Goal: Task Accomplishment & Management: Complete application form

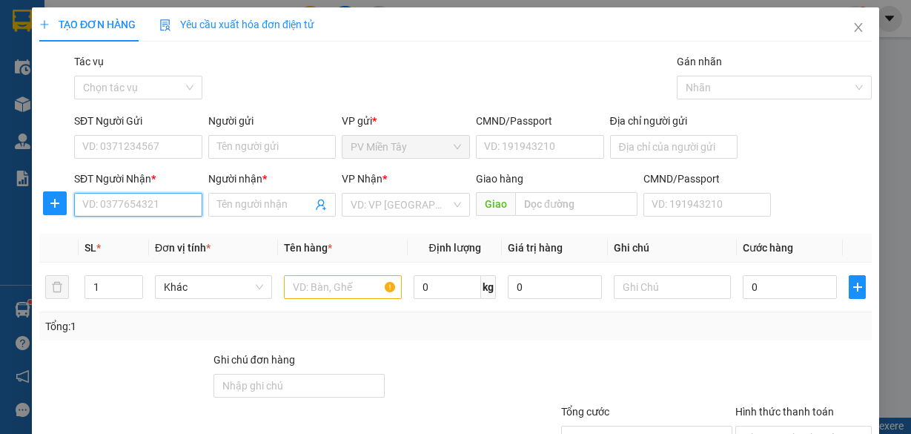
click at [171, 200] on input "SĐT Người Nhận *" at bounding box center [138, 205] width 128 height 24
type input "0933992530"
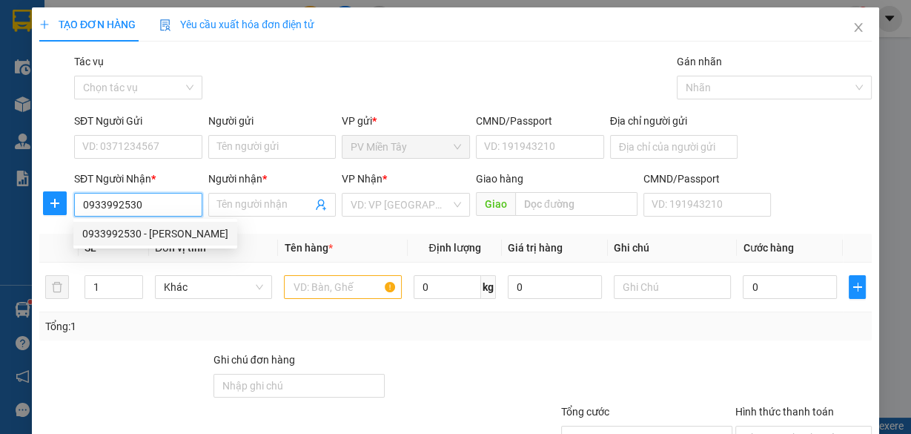
click at [146, 231] on div "0933992530 - [PERSON_NAME]" at bounding box center [155, 233] width 146 height 16
type input "0344386935 [PERSON_NAME]"
type input "HUY"
type input "SONG [PERSON_NAME]"
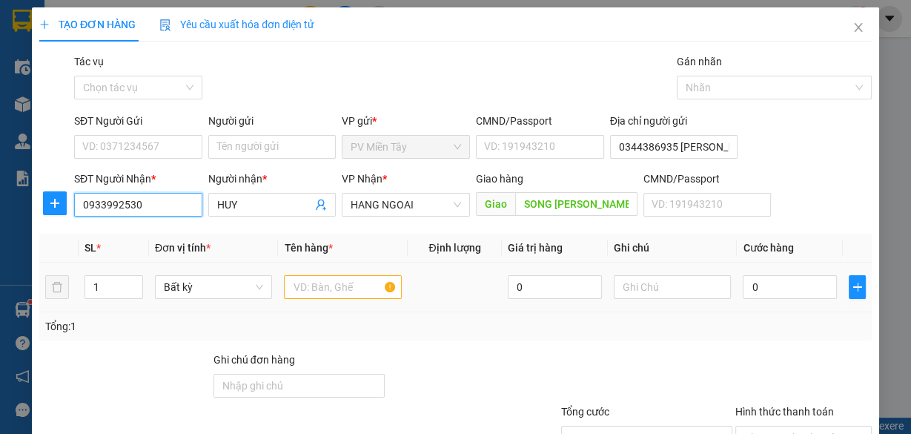
type input "0933992530"
click at [331, 290] on input "text" at bounding box center [343, 287] width 118 height 24
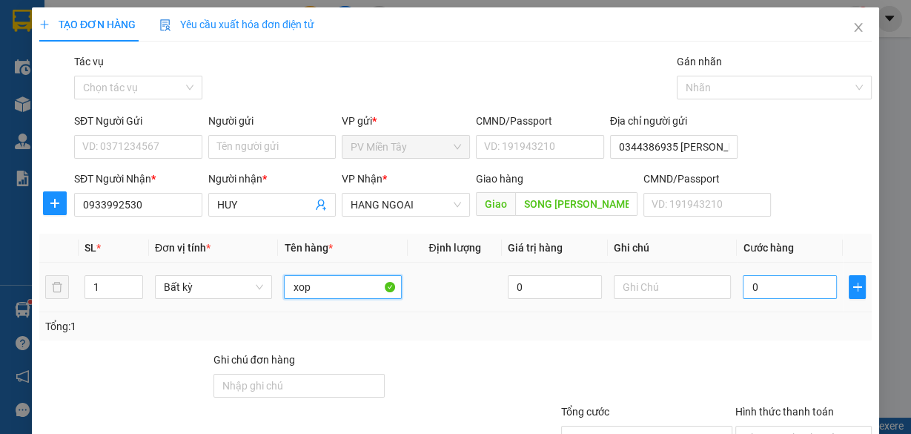
type input "xop"
click at [754, 283] on input "0" at bounding box center [790, 287] width 94 height 24
type input "4"
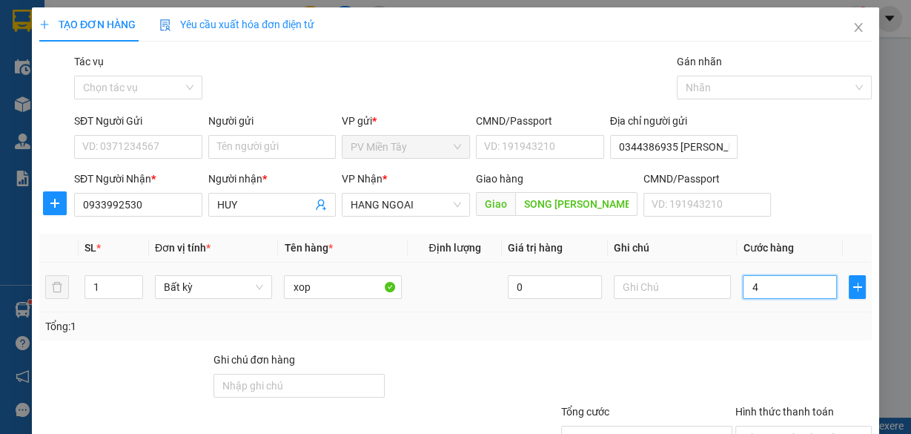
type input "40"
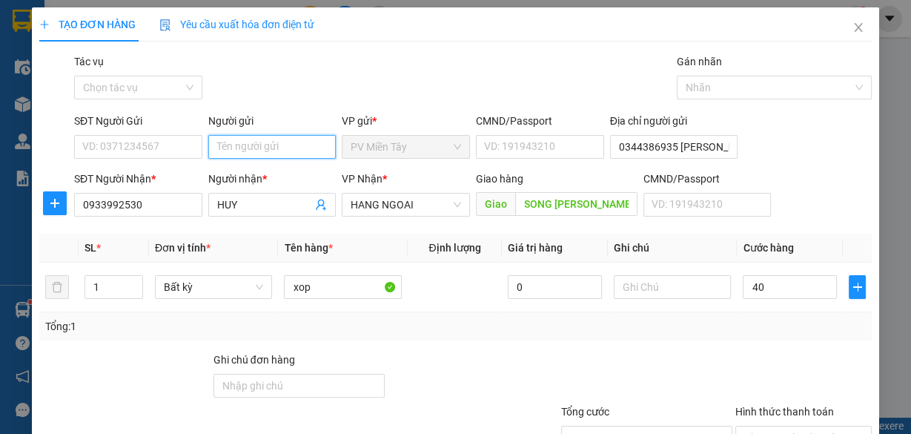
type input "40.000"
click at [272, 151] on input "Người gửi" at bounding box center [272, 147] width 128 height 24
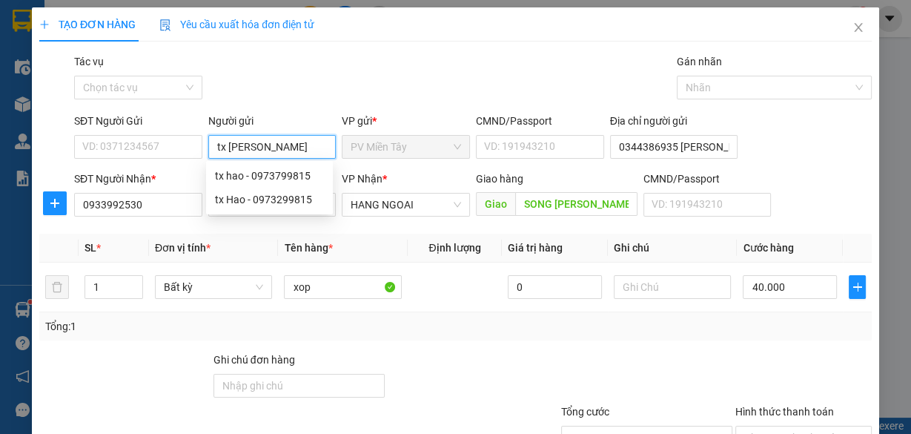
type input "tx [PERSON_NAME] b"
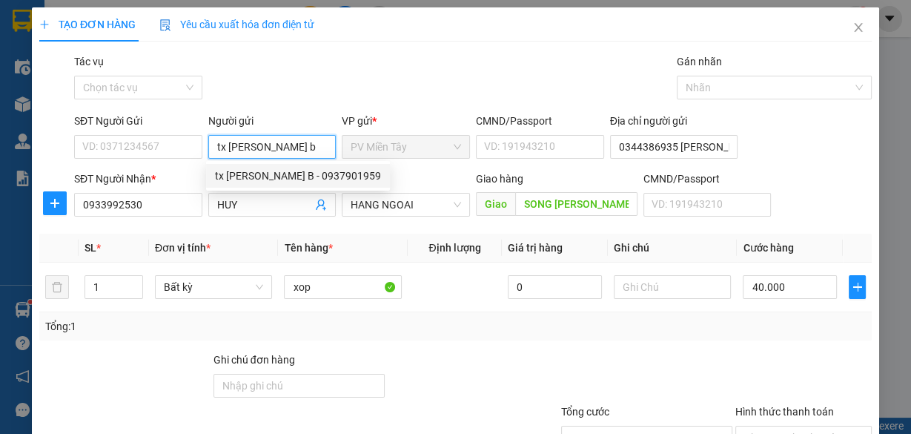
click at [275, 174] on div "tx [PERSON_NAME] B - 0937901959" at bounding box center [298, 176] width 166 height 16
type input "0937901959"
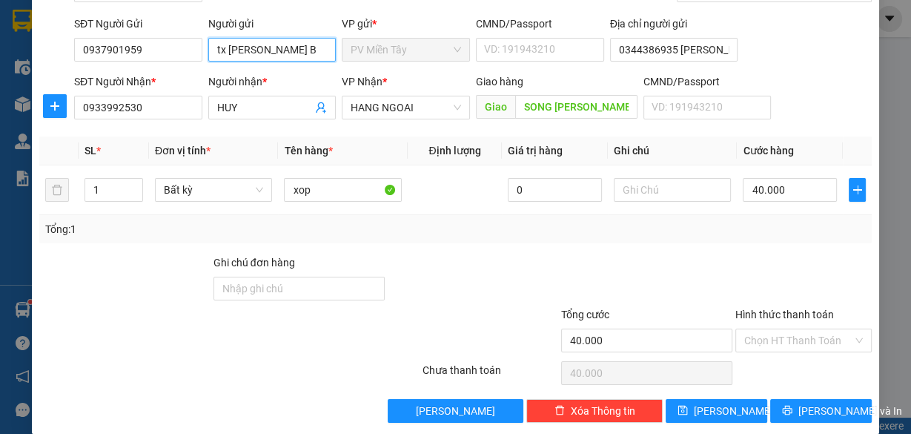
scroll to position [113, 0]
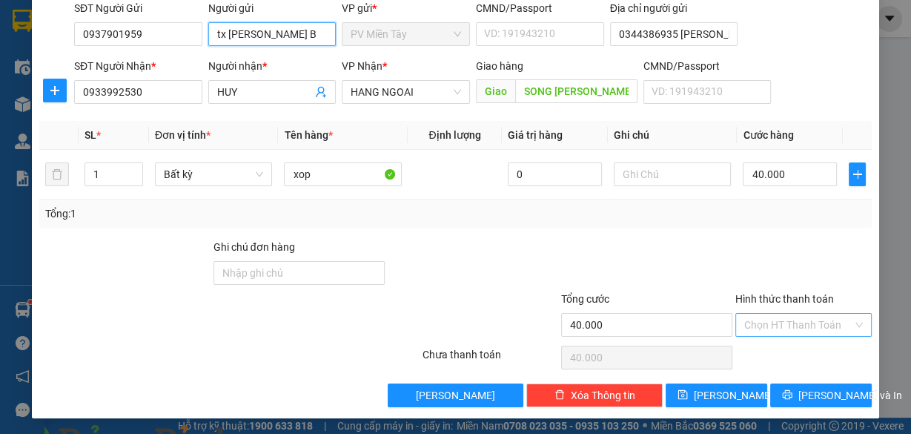
type input "tx [PERSON_NAME] B"
click at [779, 316] on input "Hình thức thanh toán" at bounding box center [799, 325] width 108 height 22
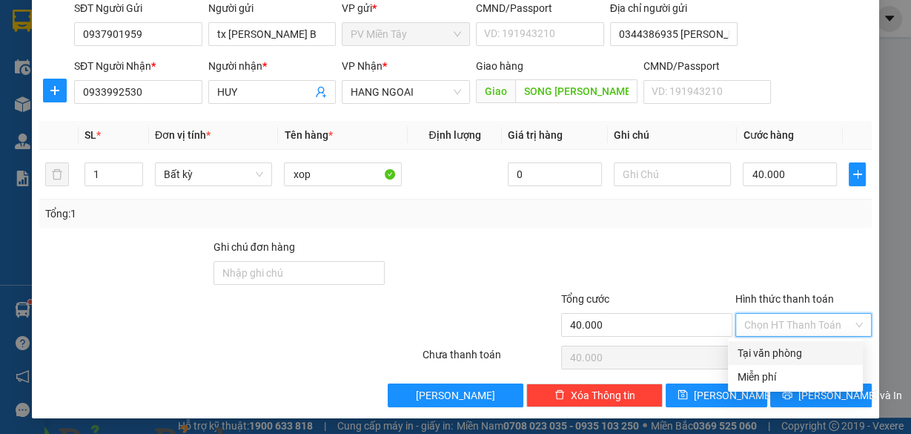
click at [782, 349] on div "Tại văn phòng" at bounding box center [795, 353] width 117 height 16
type input "0"
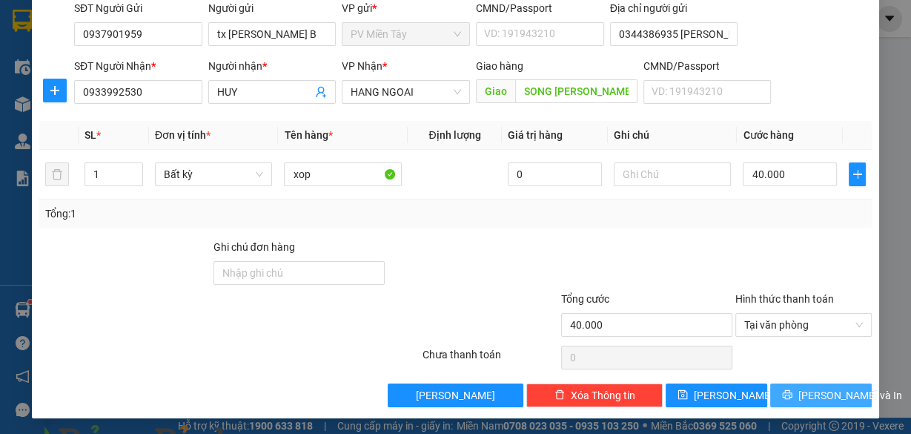
click at [817, 389] on span "[PERSON_NAME] và In" at bounding box center [851, 395] width 104 height 16
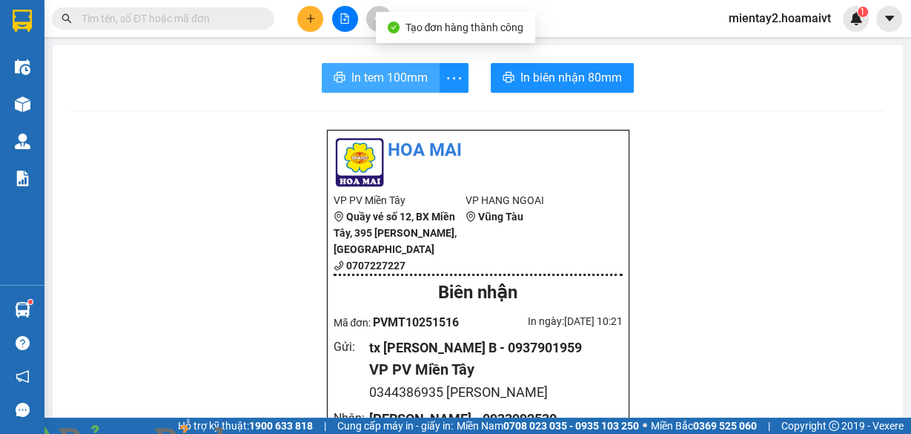
click at [407, 78] on span "In tem 100mm" at bounding box center [390, 77] width 76 height 19
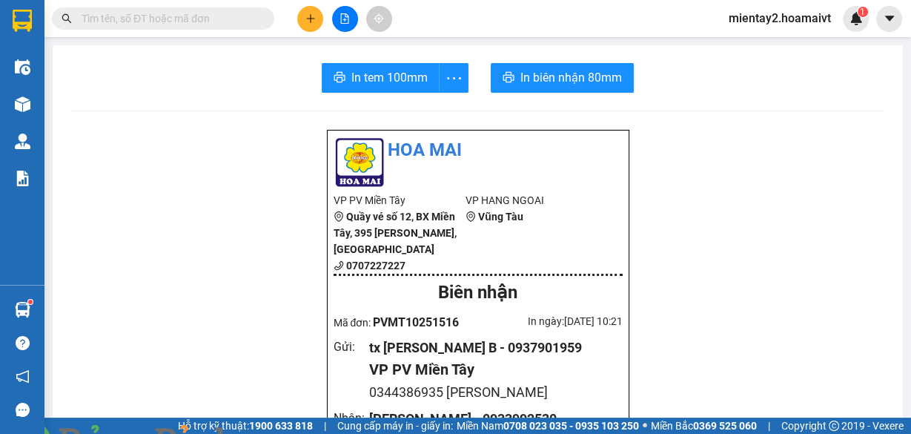
click at [306, 13] on button at bounding box center [310, 19] width 26 height 26
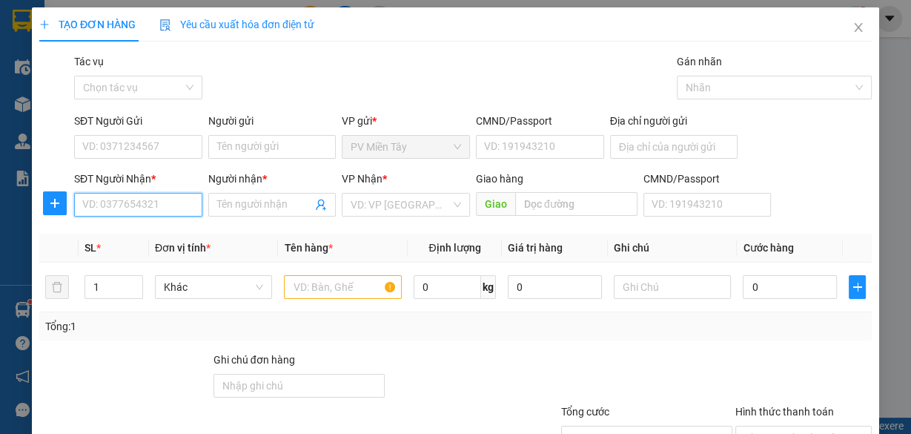
click at [122, 204] on input "SĐT Người Nhận *" at bounding box center [138, 205] width 128 height 24
type input "0941575455"
click at [261, 202] on input "Người nhận *" at bounding box center [265, 205] width 96 height 16
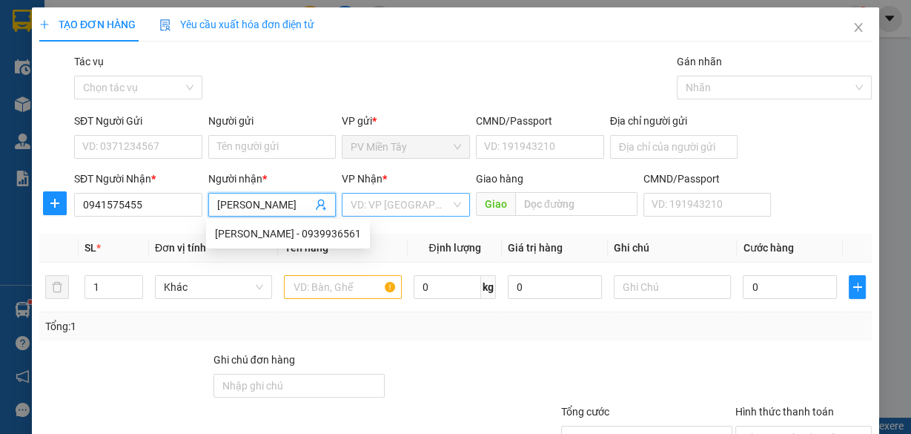
type input "[PERSON_NAME]"
click at [382, 199] on input "search" at bounding box center [401, 205] width 100 height 22
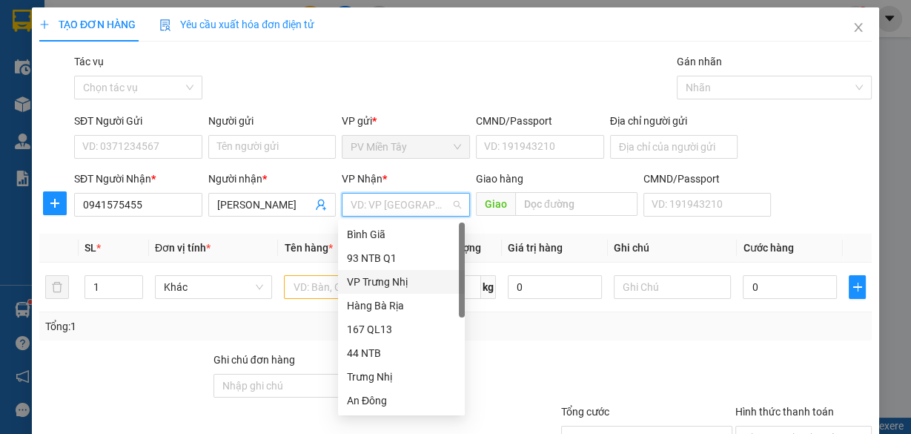
scroll to position [119, 0]
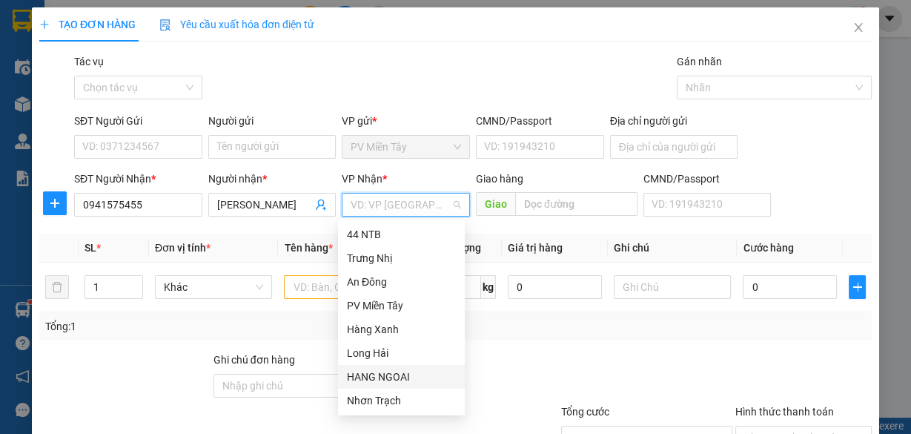
click at [382, 377] on div "HANG NGOAI" at bounding box center [401, 377] width 109 height 16
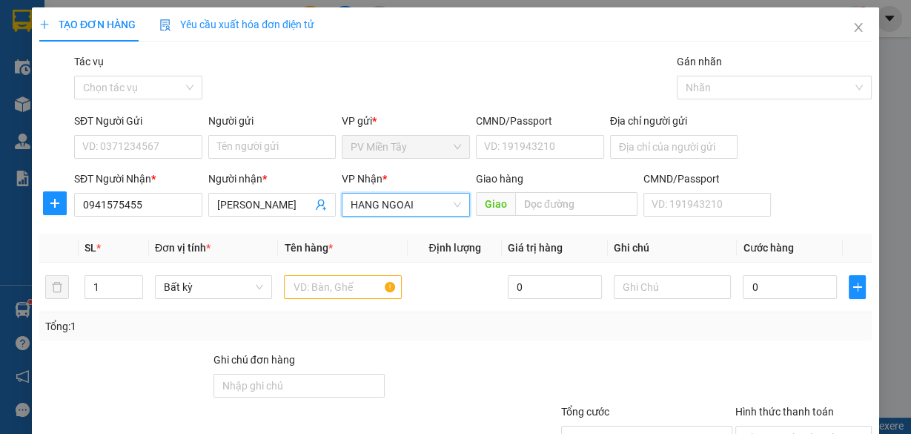
click at [283, 219] on div "Người [PERSON_NAME] * [PERSON_NAME]" at bounding box center [272, 197] width 128 height 52
click at [276, 205] on input "[PERSON_NAME]" at bounding box center [265, 205] width 96 height 16
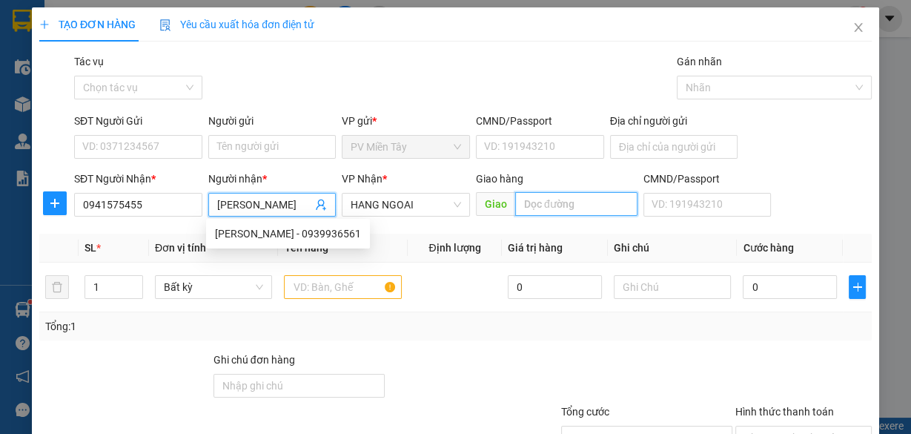
click at [519, 202] on input "text" at bounding box center [576, 204] width 122 height 24
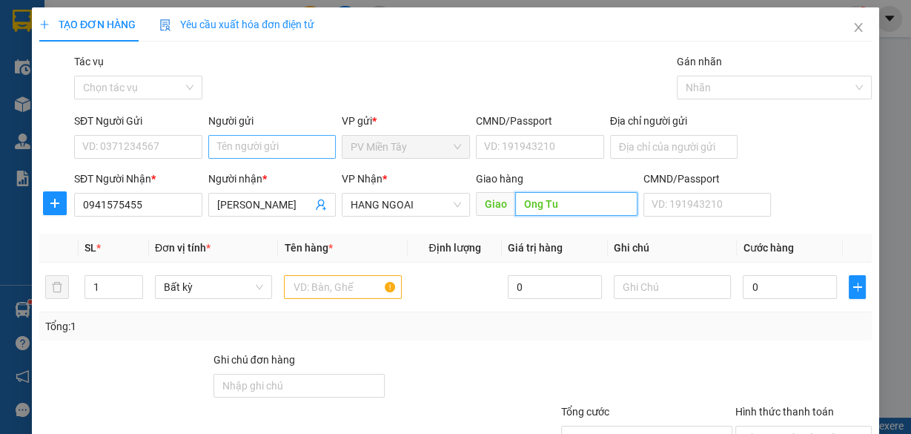
type input "Ong Tu"
click at [272, 146] on input "Người gửi" at bounding box center [272, 147] width 128 height 24
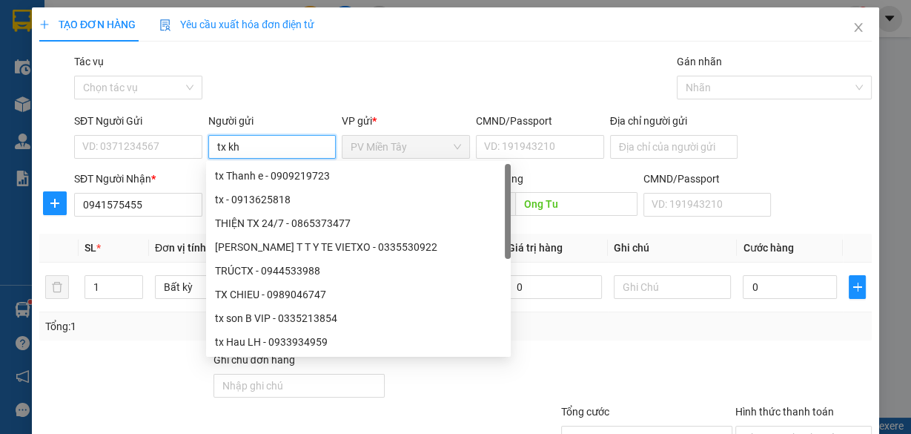
type input "tx kha"
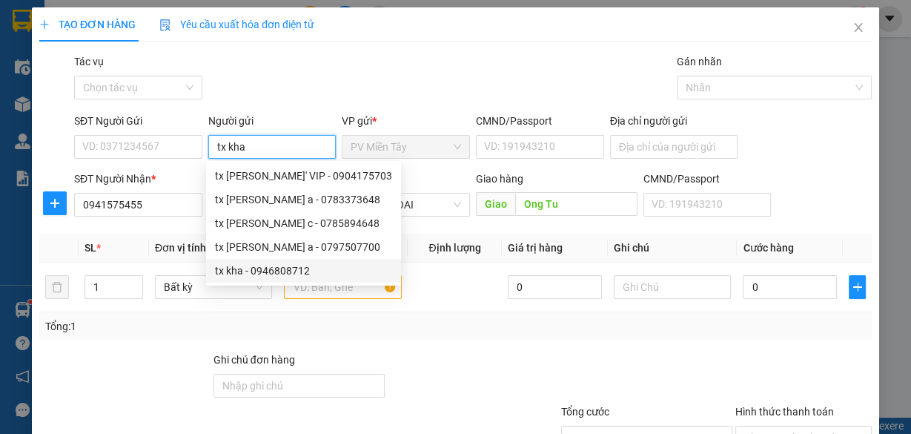
click at [257, 266] on div "tx kha - 0946808712" at bounding box center [303, 271] width 177 height 16
type input "0946808712"
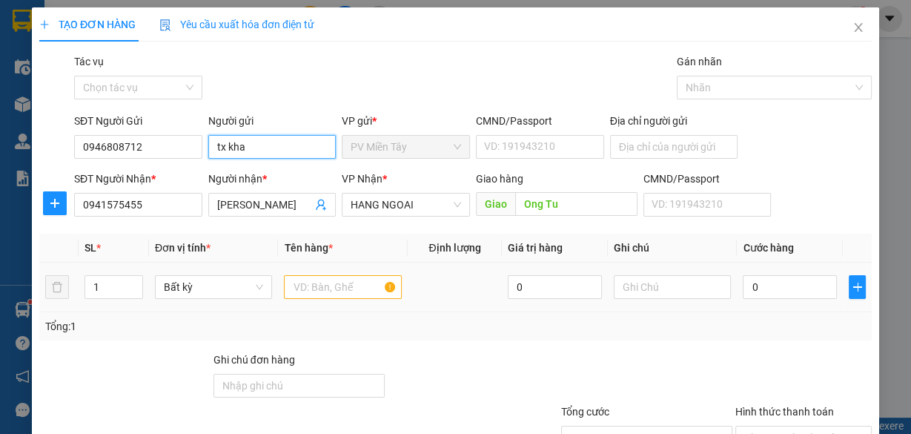
type input "tx kha"
click at [310, 288] on input "text" at bounding box center [343, 287] width 118 height 24
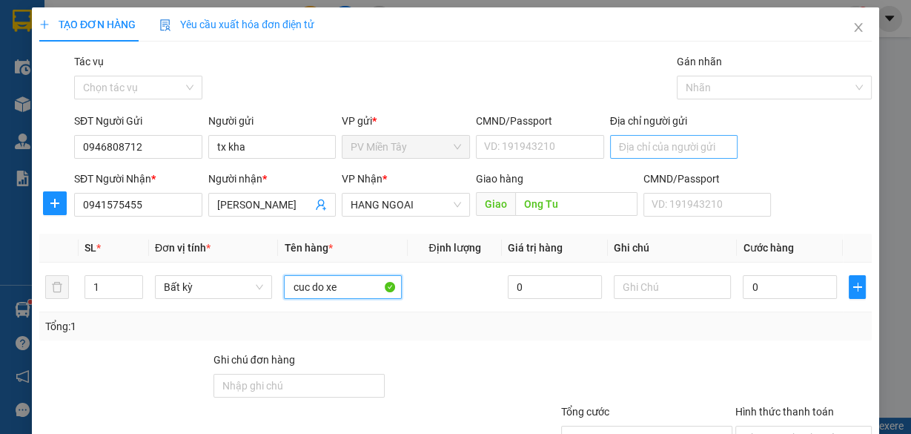
type input "cuc do xe"
click at [624, 153] on input "Địa chỉ người gửi" at bounding box center [674, 147] width 128 height 24
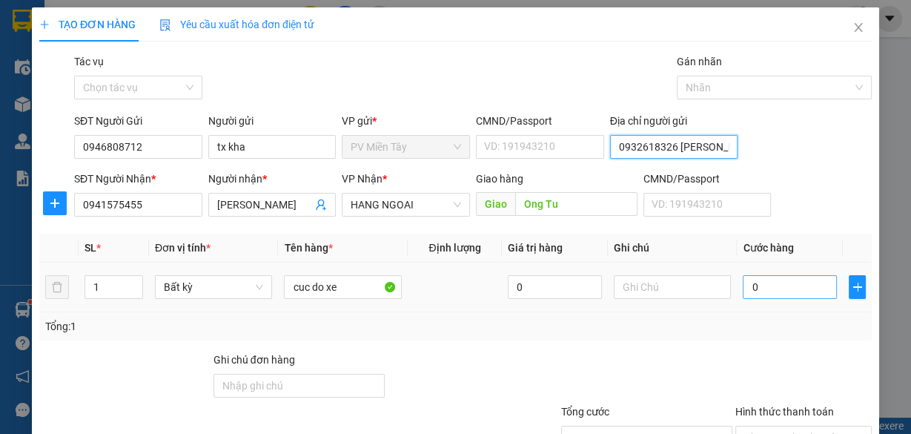
type input "0932618326 [PERSON_NAME]"
click at [771, 288] on input "0" at bounding box center [790, 287] width 94 height 24
type input "4"
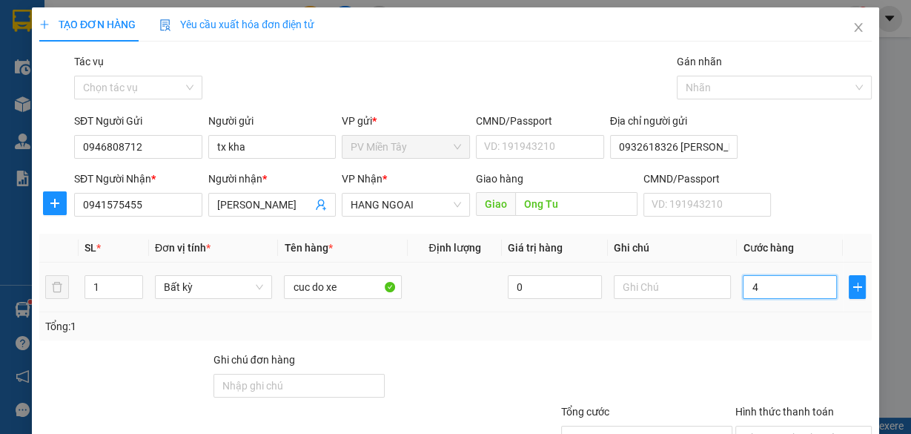
type input "40"
type input "40.000"
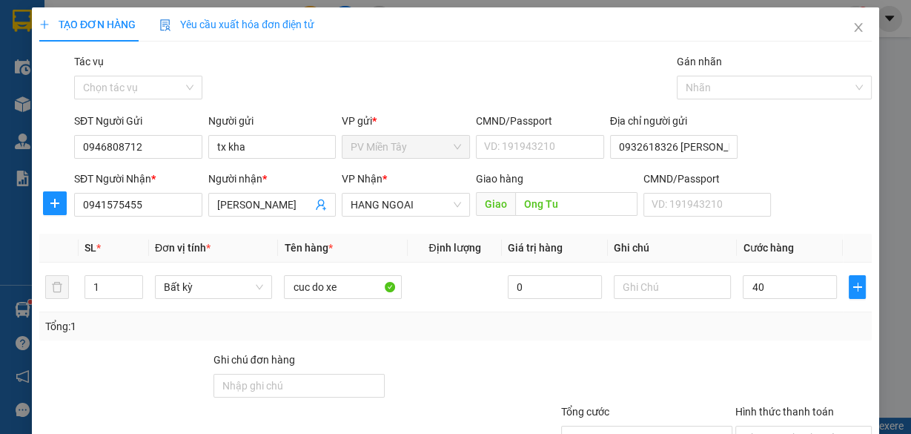
type input "40.000"
click at [763, 341] on div "Transit Pickup Surcharge Ids Transit Deliver Surcharge Ids Transit Deliver Surc…" at bounding box center [455, 286] width 833 height 466
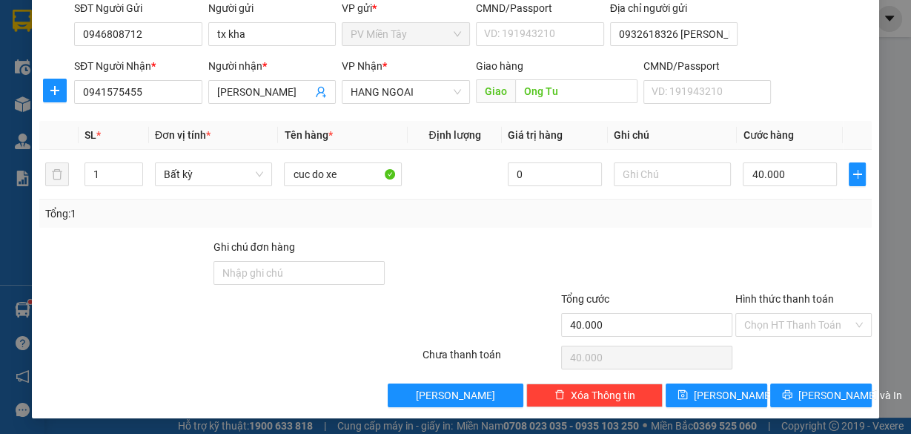
click at [797, 377] on div "Transit Pickup Surcharge Ids Transit Deliver Surcharge Ids Transit Deliver Surc…" at bounding box center [455, 174] width 833 height 466
click at [802, 390] on span "[PERSON_NAME] và In" at bounding box center [851, 395] width 104 height 16
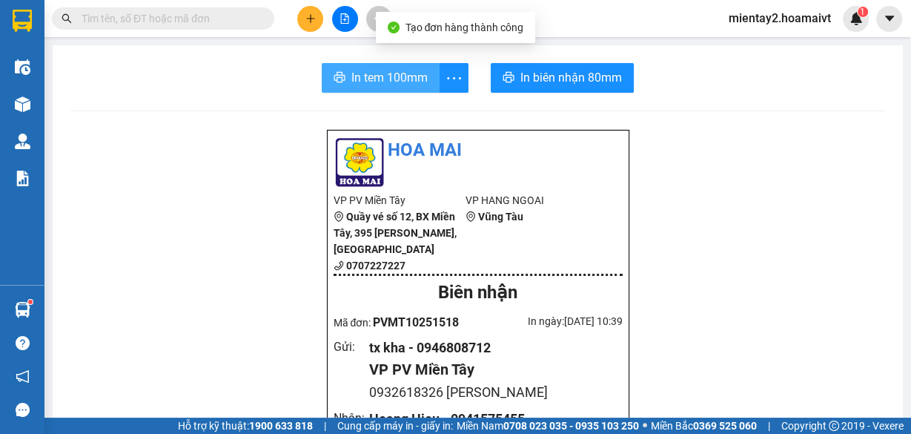
click at [384, 69] on span "In tem 100mm" at bounding box center [390, 77] width 76 height 19
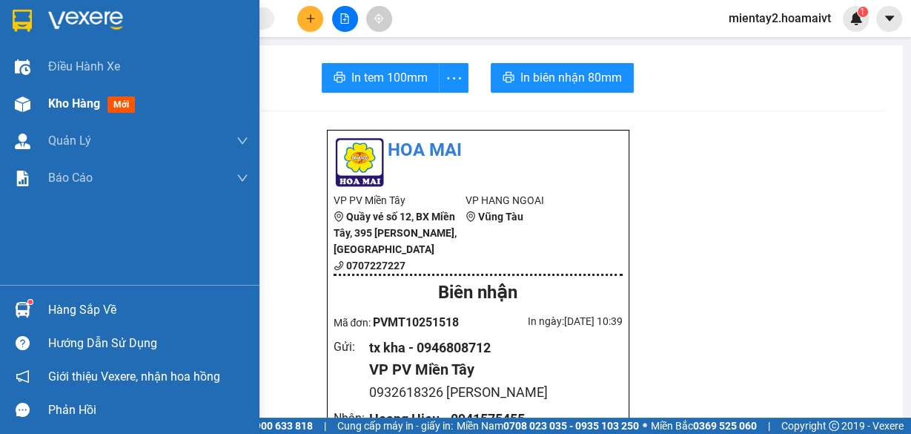
click at [66, 97] on span "Kho hàng" at bounding box center [74, 103] width 52 height 14
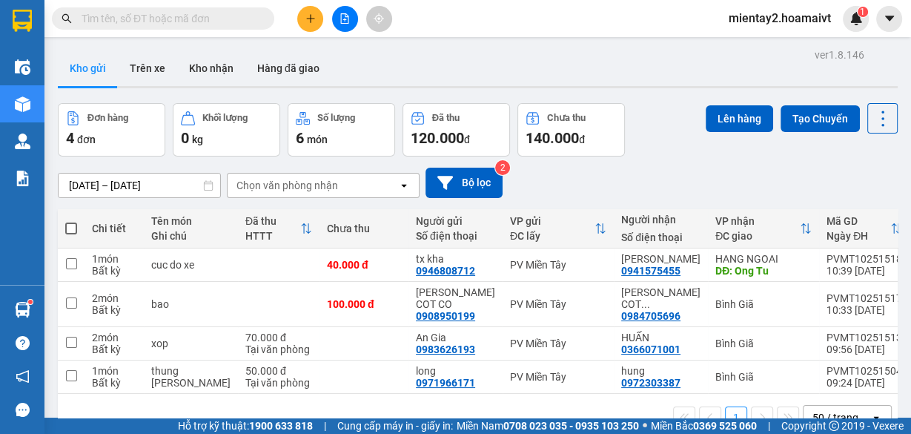
click at [306, 21] on icon "plus" at bounding box center [311, 18] width 10 height 10
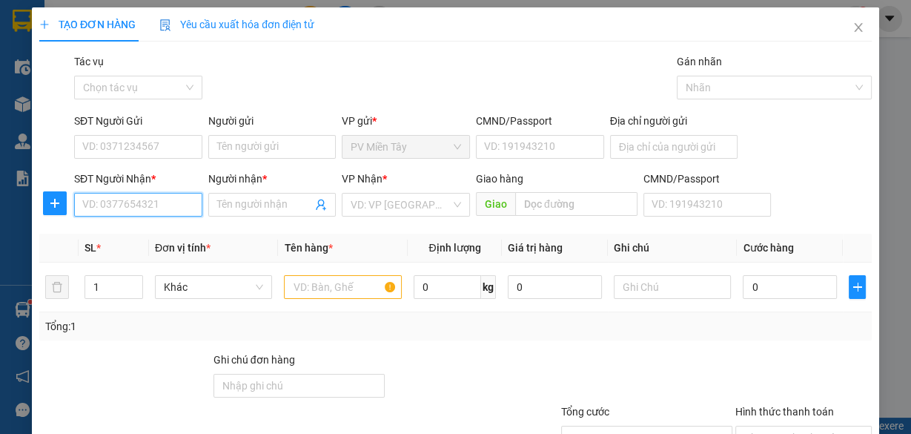
click at [177, 204] on input "SĐT Người Nhận *" at bounding box center [138, 205] width 128 height 24
type input "0776343960"
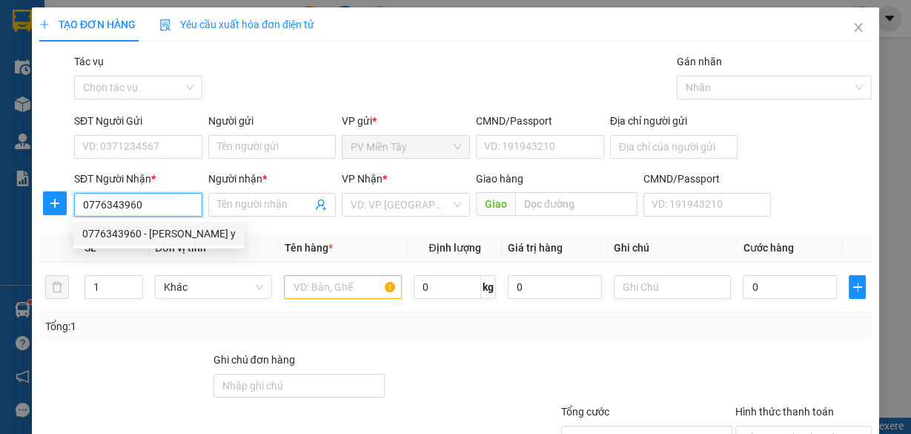
click at [159, 230] on div "0776343960 - [PERSON_NAME] y" at bounding box center [159, 233] width 154 height 16
type input "0387493257 [PERSON_NAME]"
type input "nhu y"
type input "phu my"
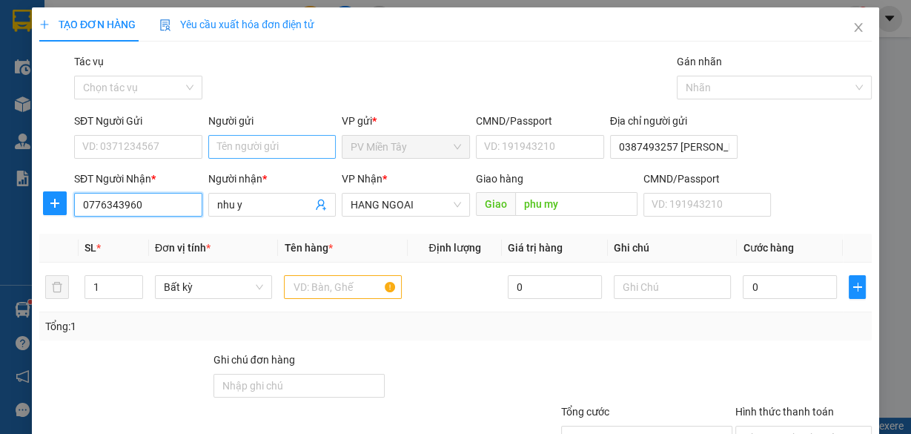
type input "0776343960"
click at [243, 142] on input "Người gửi" at bounding box center [272, 147] width 128 height 24
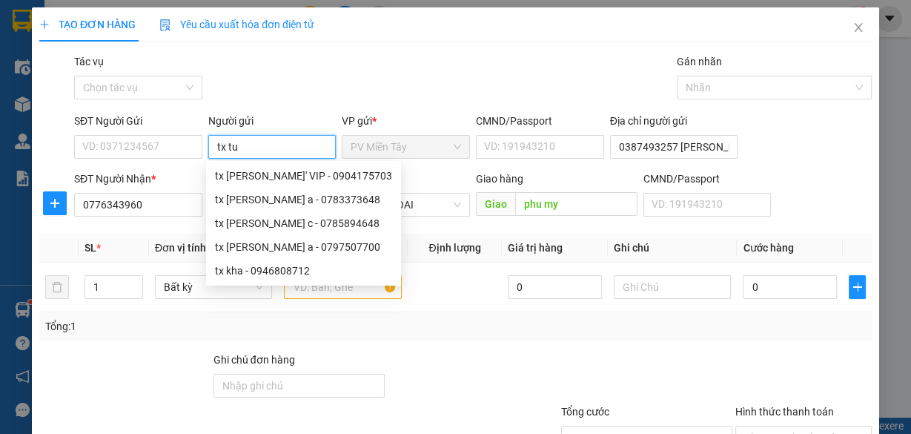
type input "tx tu"
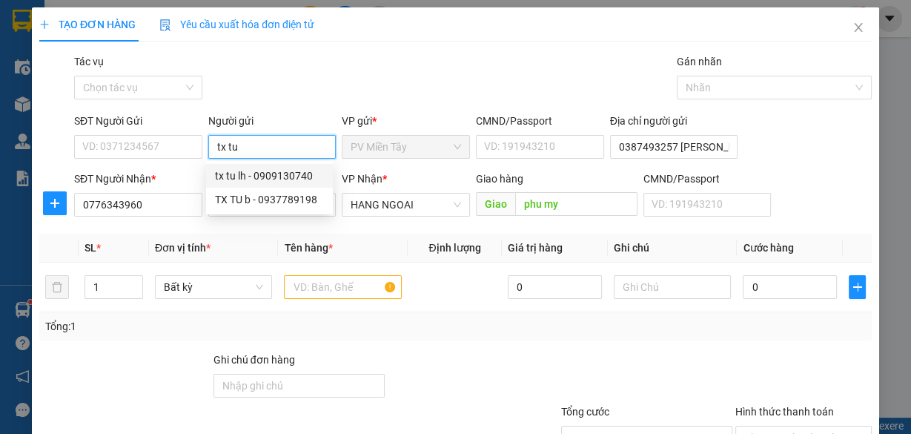
click at [266, 175] on div "tx tu lh - 0909130740" at bounding box center [269, 176] width 109 height 16
type input "0909130740"
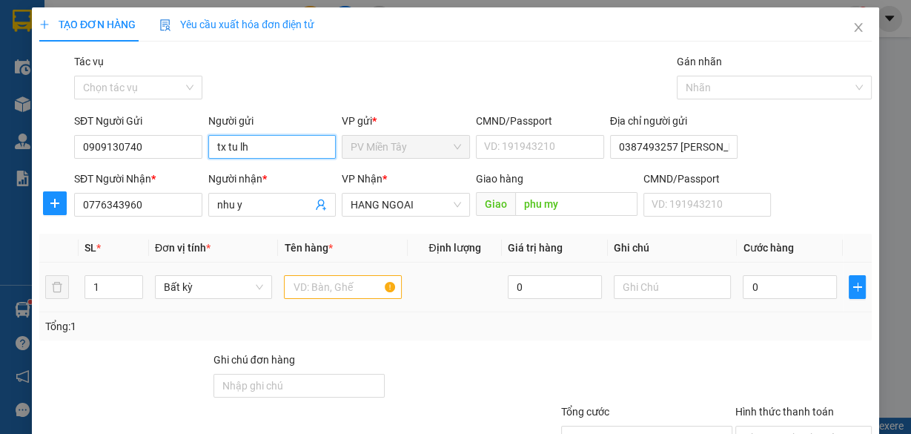
type input "tx tu lh"
click at [329, 283] on input "text" at bounding box center [343, 287] width 118 height 24
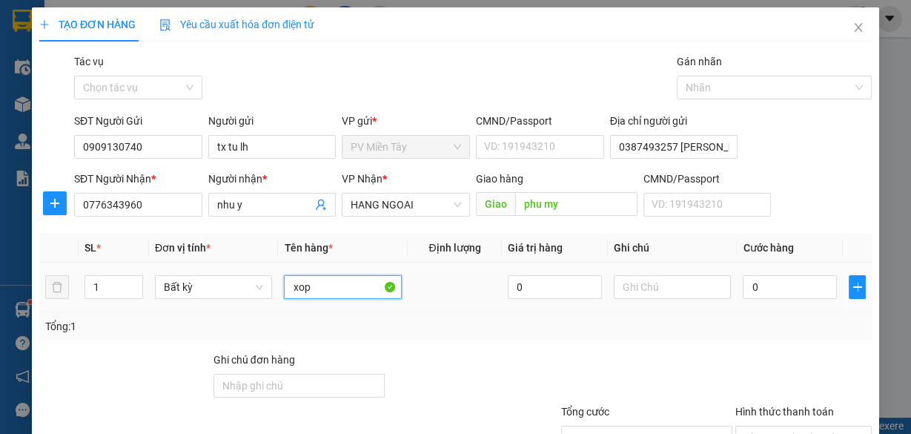
type input "xop"
click at [779, 299] on div "0" at bounding box center [790, 287] width 94 height 30
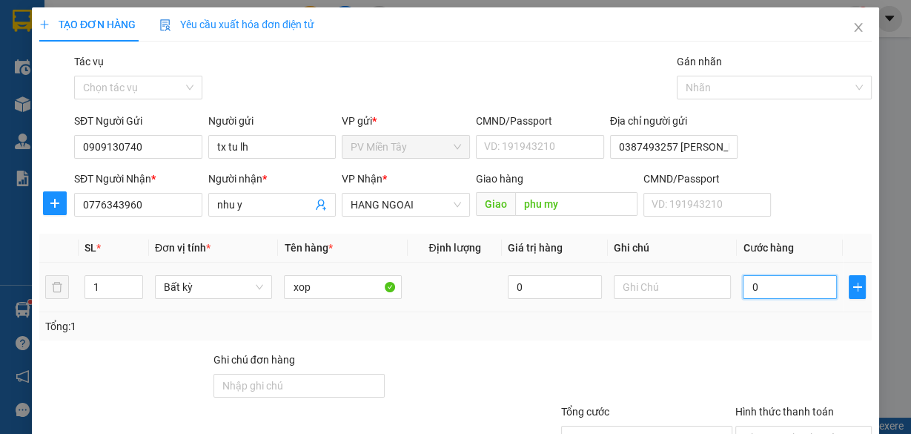
click at [777, 291] on input "0" at bounding box center [790, 287] width 94 height 24
type input "4"
type input "40"
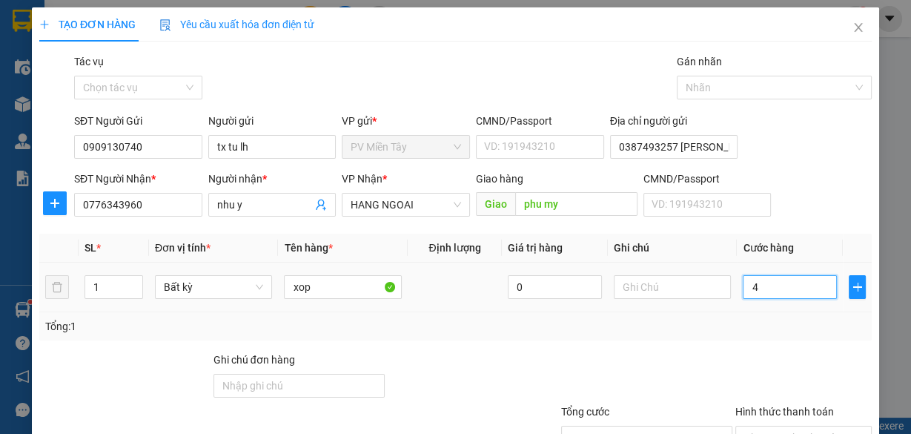
type input "40"
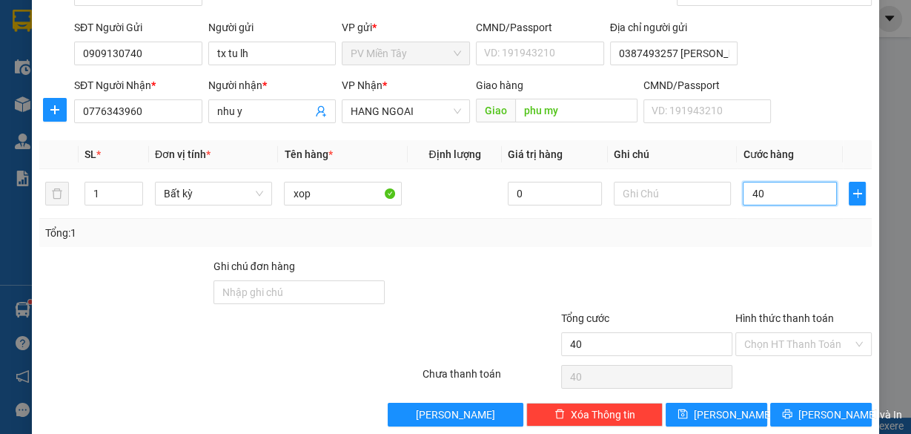
scroll to position [113, 0]
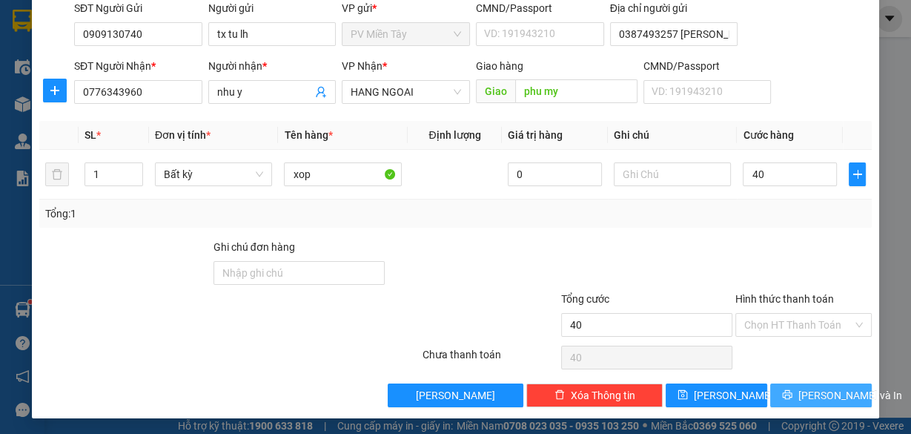
type input "40.000"
click at [816, 394] on span "[PERSON_NAME] và In" at bounding box center [851, 395] width 104 height 16
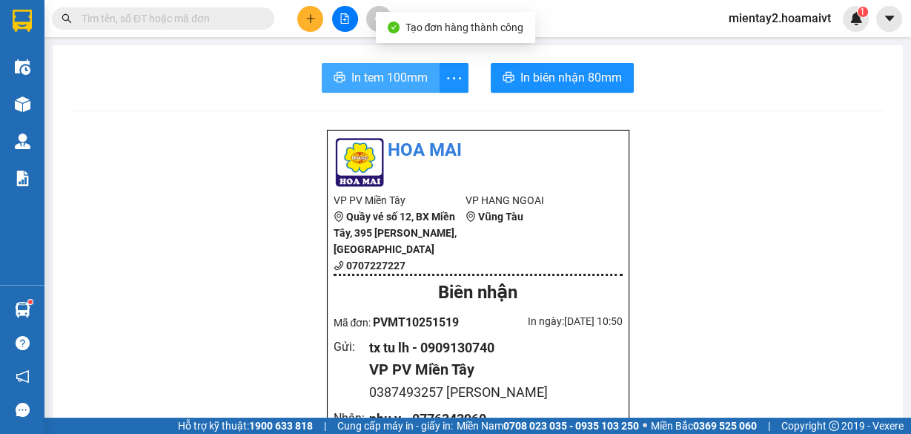
click at [429, 88] on button "In tem 100mm" at bounding box center [381, 78] width 118 height 30
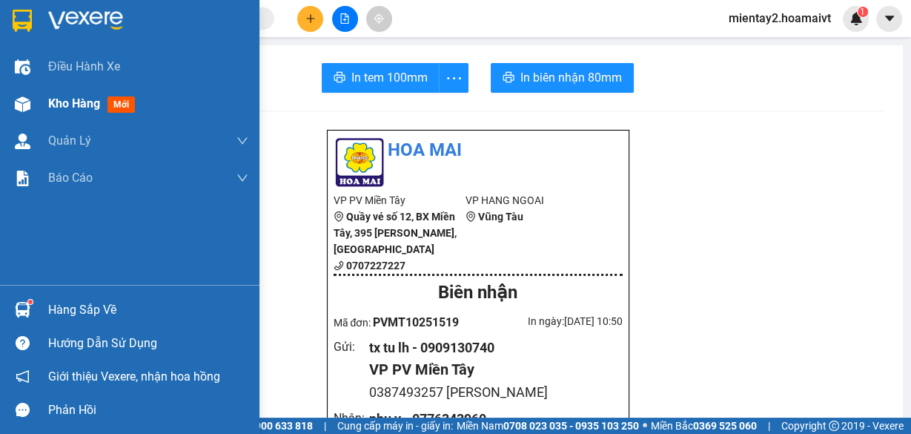
click at [90, 102] on span "Kho hàng" at bounding box center [74, 103] width 52 height 14
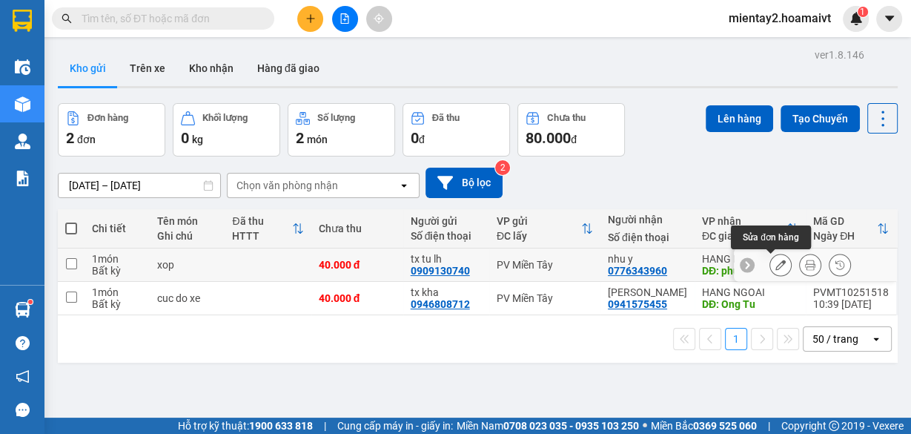
click at [776, 264] on icon at bounding box center [781, 265] width 10 height 10
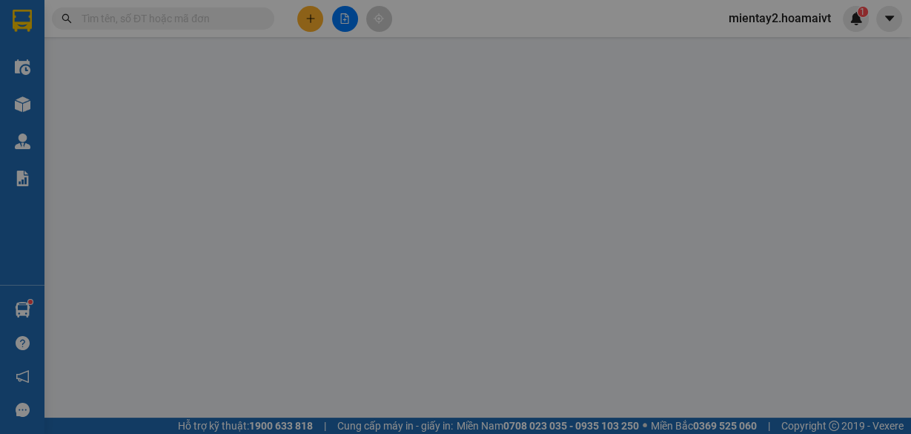
type input "0909130740"
type input "tx tu lh"
type input "0387493257 [PERSON_NAME]"
type input "0776343960"
type input "nhu y"
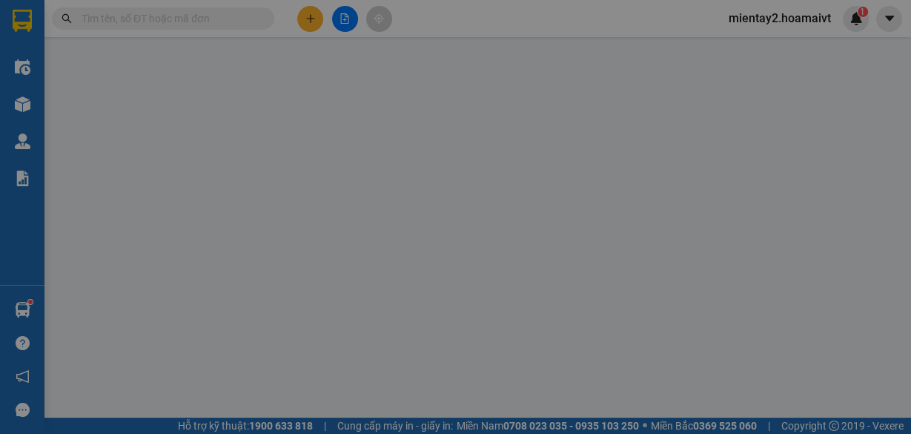
type input "phu my"
type input "40.000"
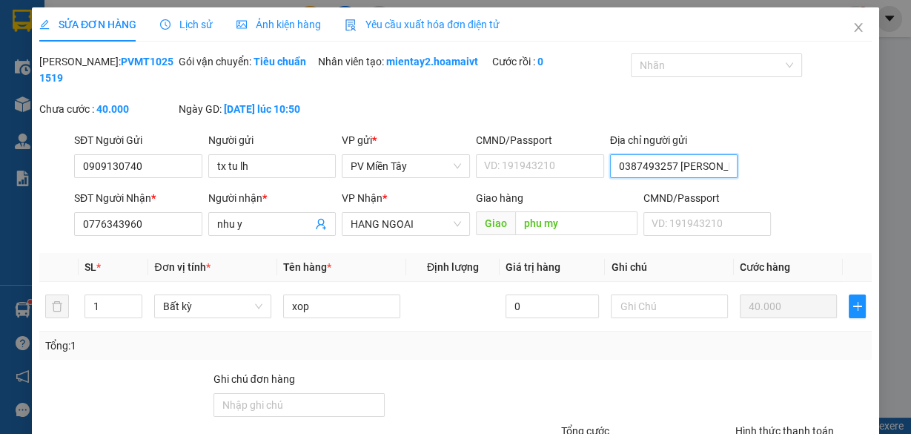
click at [679, 168] on input "0387493257 [PERSON_NAME]" at bounding box center [674, 166] width 128 height 24
type input "0933875148 [PERSON_NAME]"
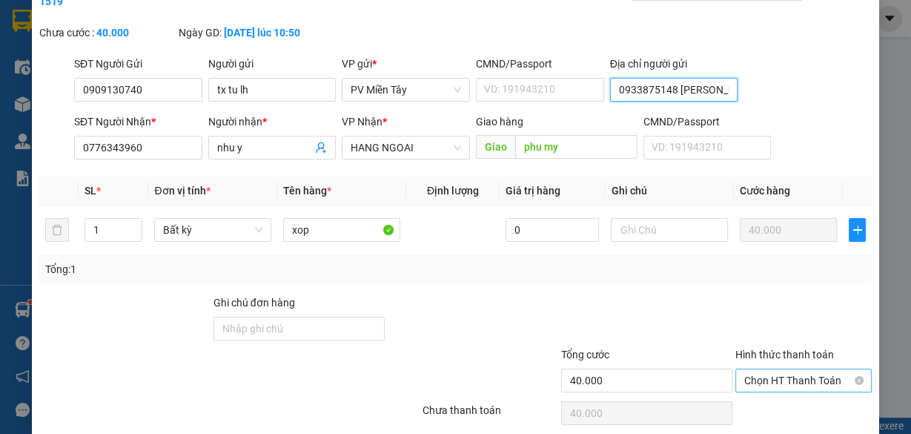
scroll to position [133, 0]
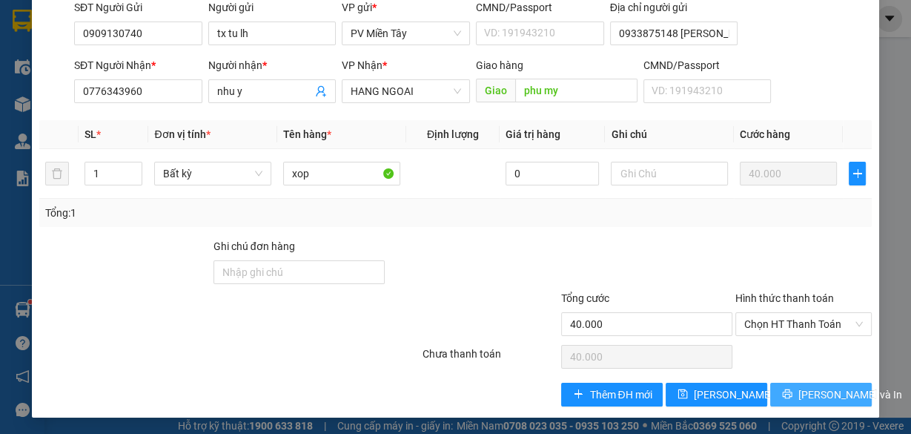
click at [804, 389] on span "[PERSON_NAME] và In" at bounding box center [851, 394] width 104 height 16
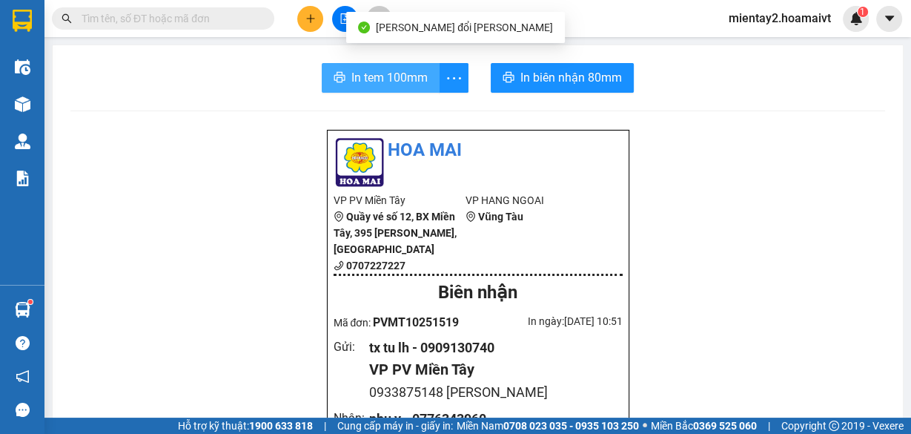
click at [383, 76] on span "In tem 100mm" at bounding box center [390, 77] width 76 height 19
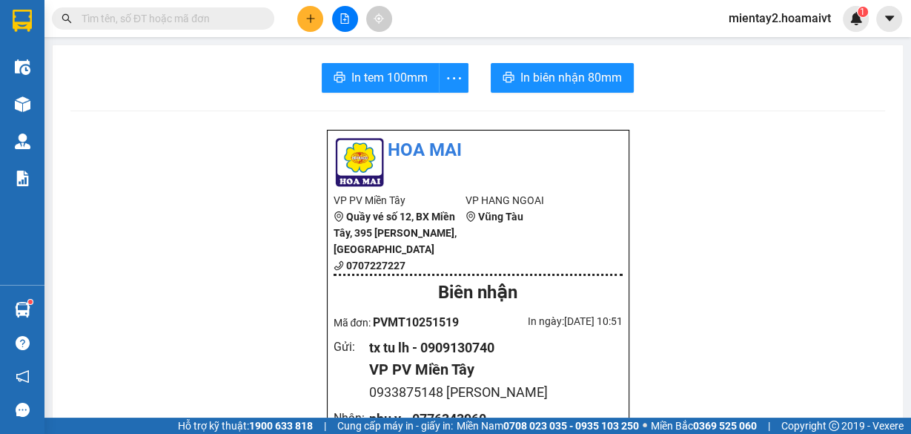
click at [314, 26] on button at bounding box center [310, 19] width 26 height 26
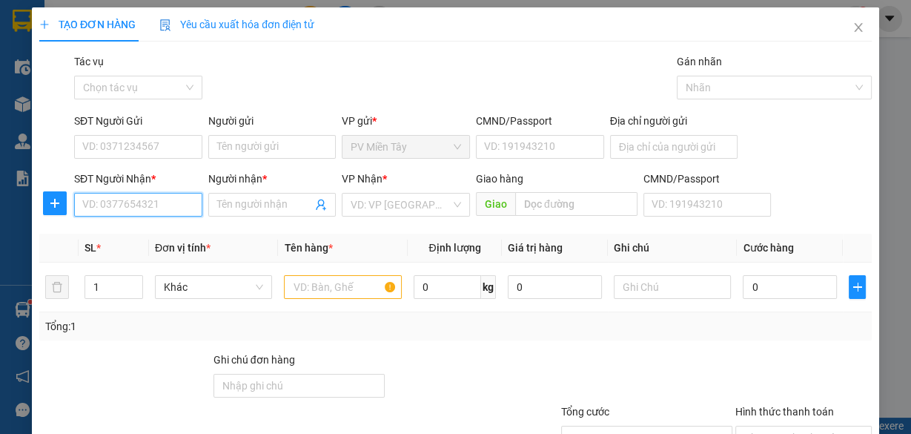
click at [174, 199] on input "SĐT Người Nhận *" at bounding box center [138, 205] width 128 height 24
type input "0704999611"
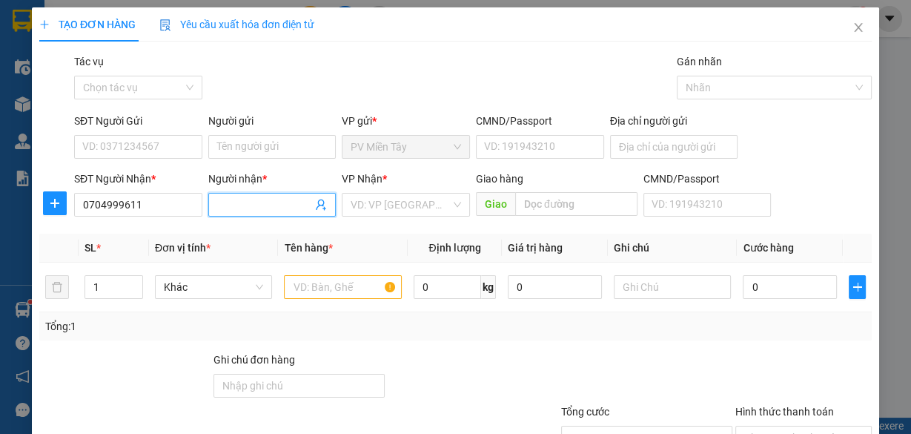
click at [246, 202] on input "Người nhận *" at bounding box center [265, 205] width 96 height 16
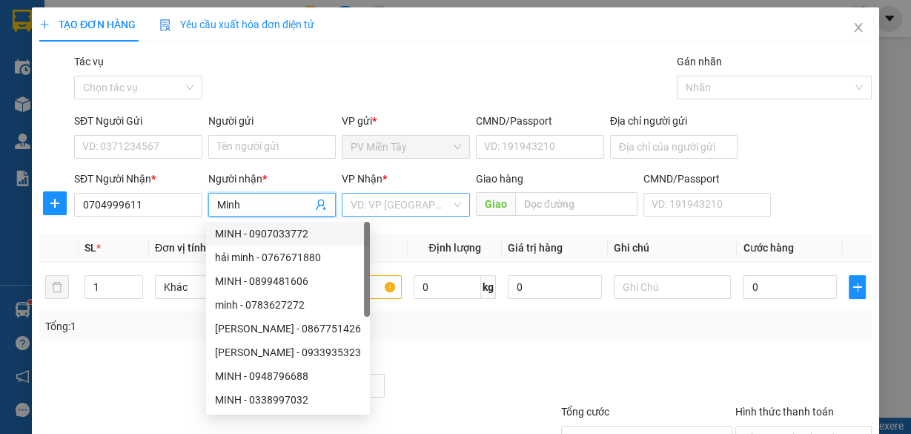
type input "Minh"
click at [373, 204] on input "search" at bounding box center [401, 205] width 100 height 22
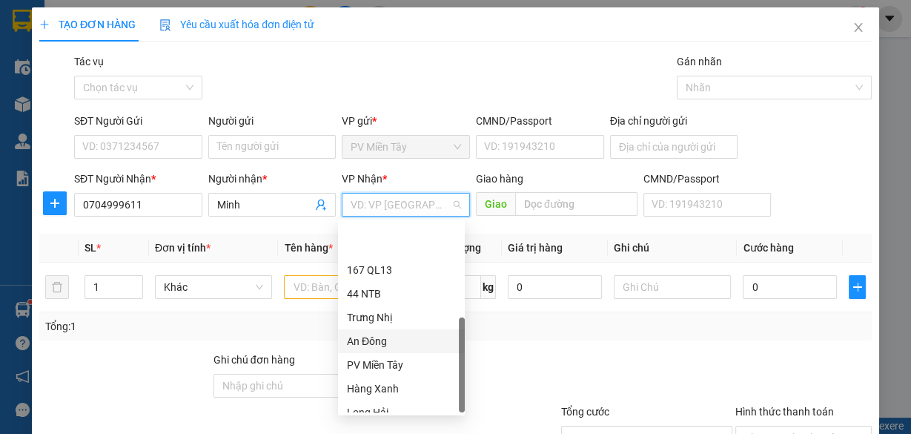
scroll to position [119, 0]
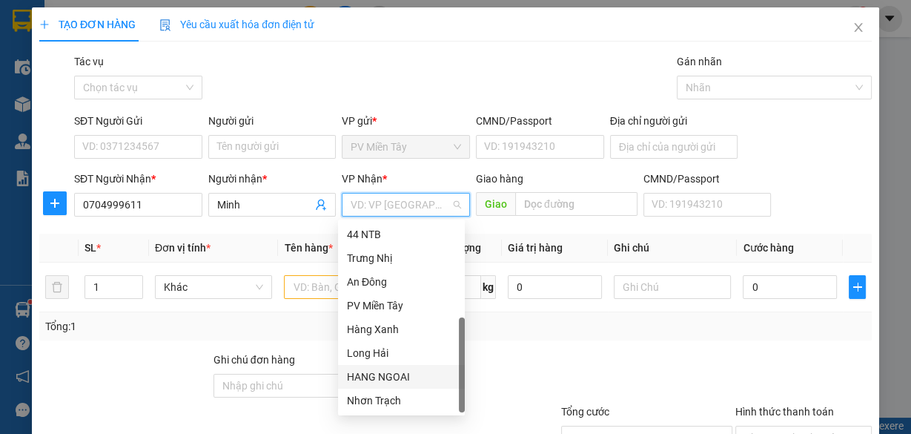
click at [406, 377] on div "HANG NGOAI" at bounding box center [401, 377] width 109 height 16
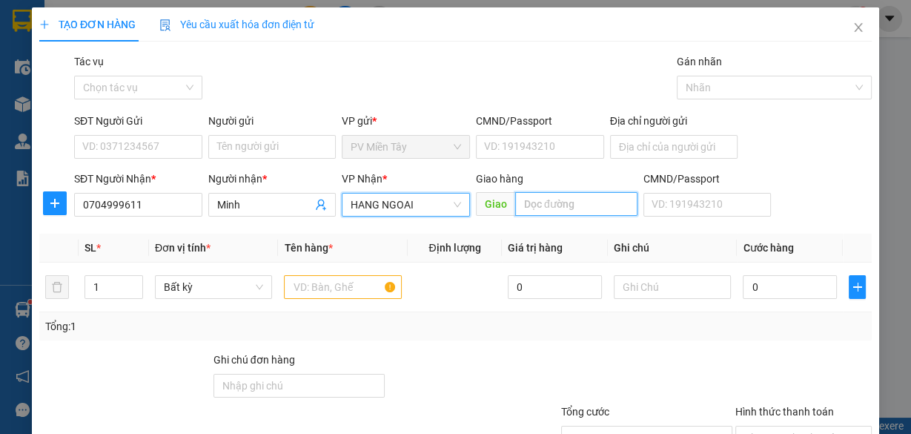
click at [555, 205] on input "text" at bounding box center [576, 204] width 122 height 24
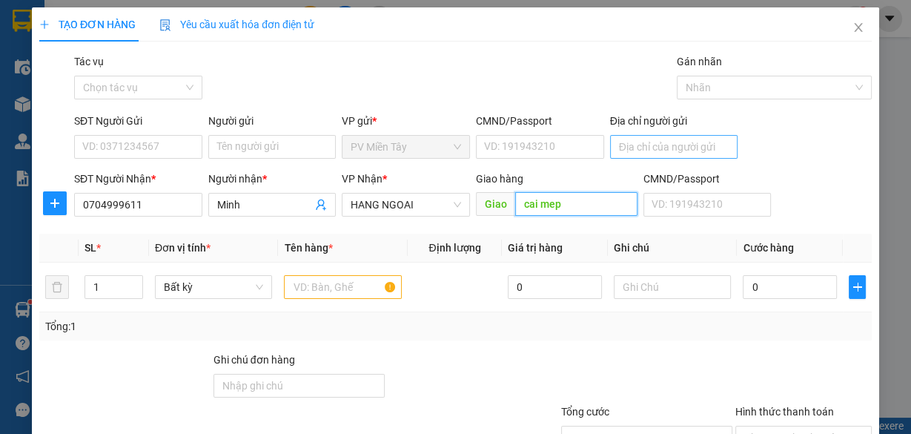
type input "cai mep"
click at [643, 143] on input "Địa chỉ người gửi" at bounding box center [674, 147] width 128 height 24
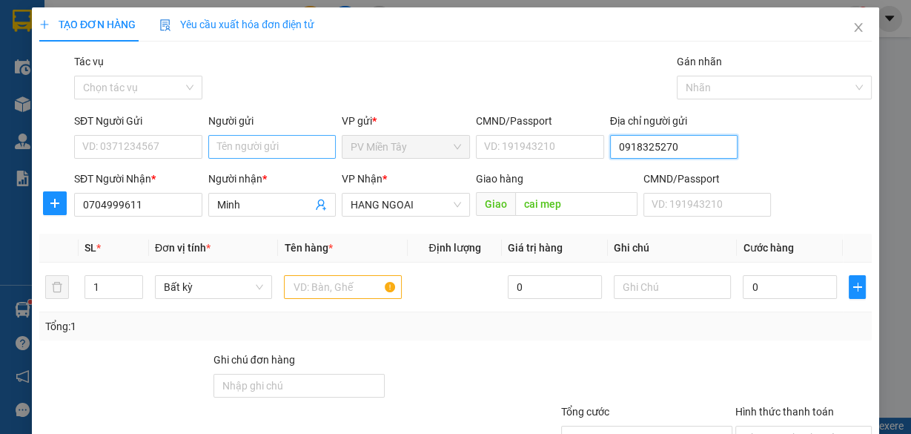
type input "0918325270"
click at [295, 139] on input "Người gửi" at bounding box center [272, 147] width 128 height 24
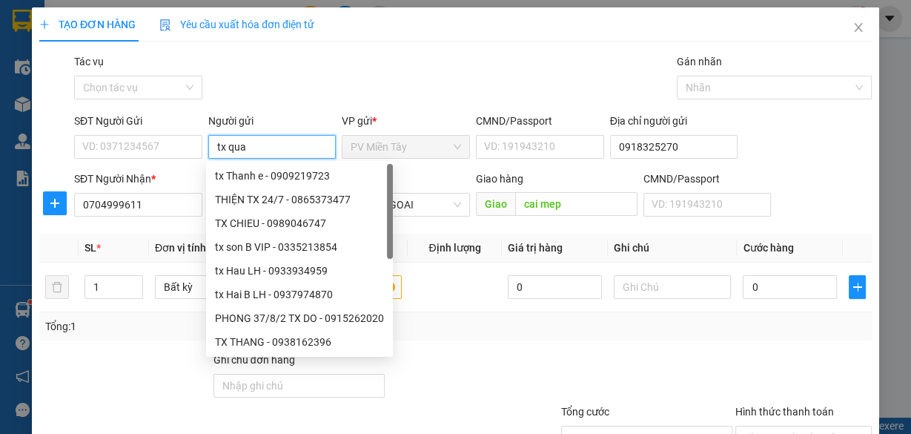
type input "tx quay"
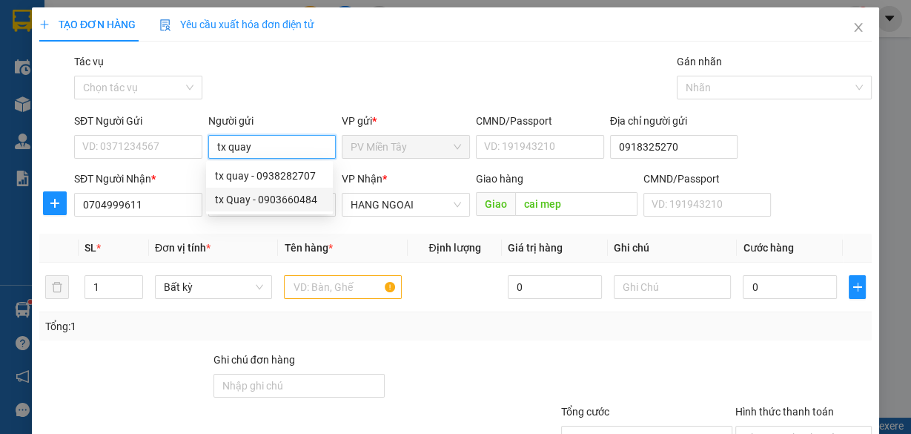
click at [290, 194] on div "tx Quay - 0903660484" at bounding box center [269, 199] width 109 height 16
type input "0903660484"
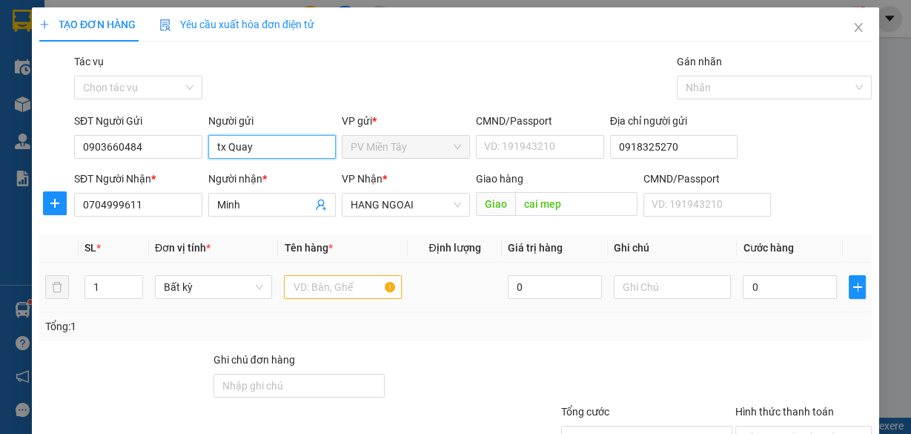
type input "tx Quay"
click at [346, 286] on input "text" at bounding box center [343, 287] width 118 height 24
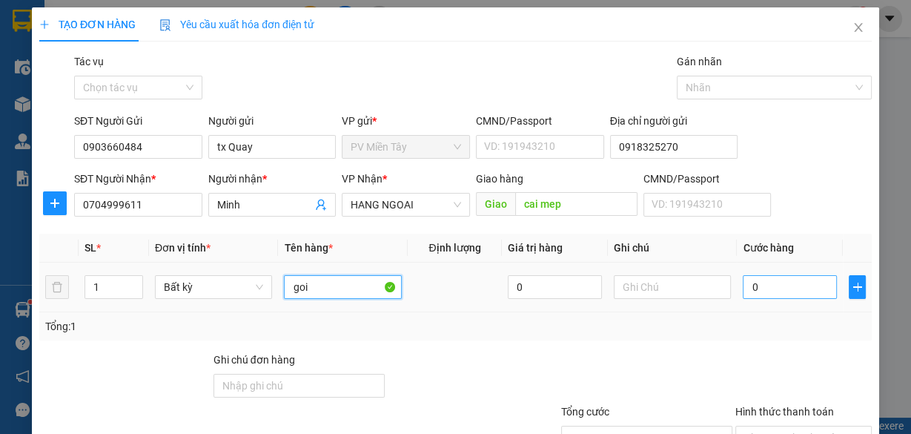
type input "goi"
click at [767, 294] on input "0" at bounding box center [790, 287] width 94 height 24
type input "4"
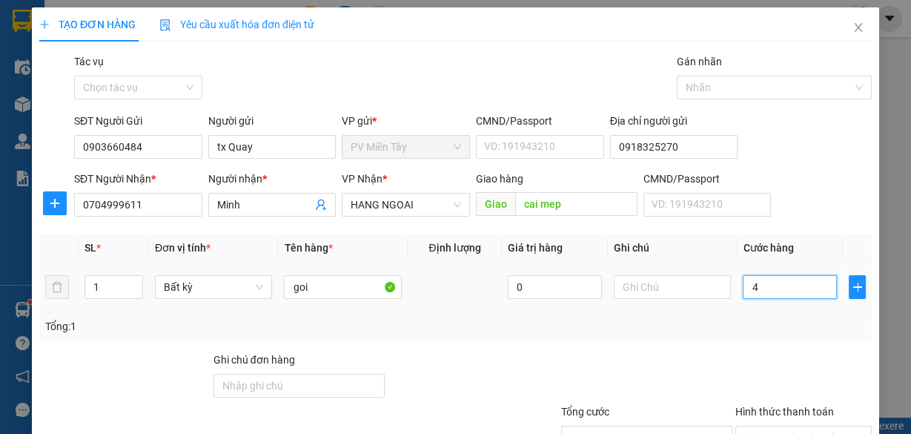
type input "40"
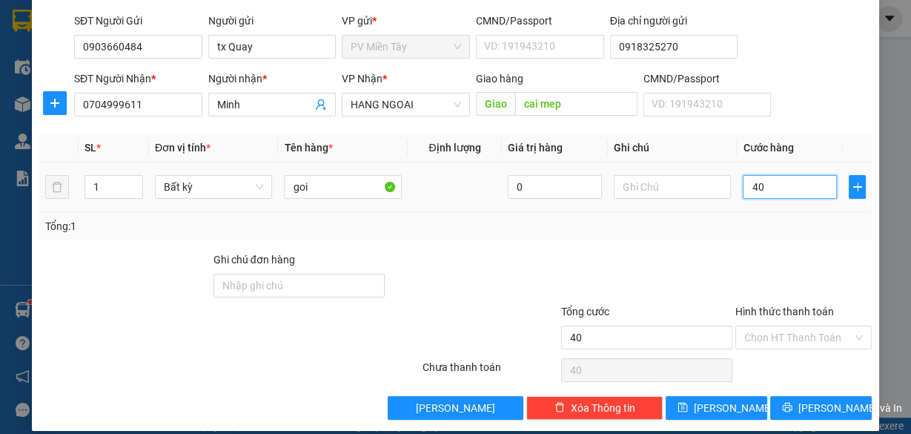
scroll to position [113, 0]
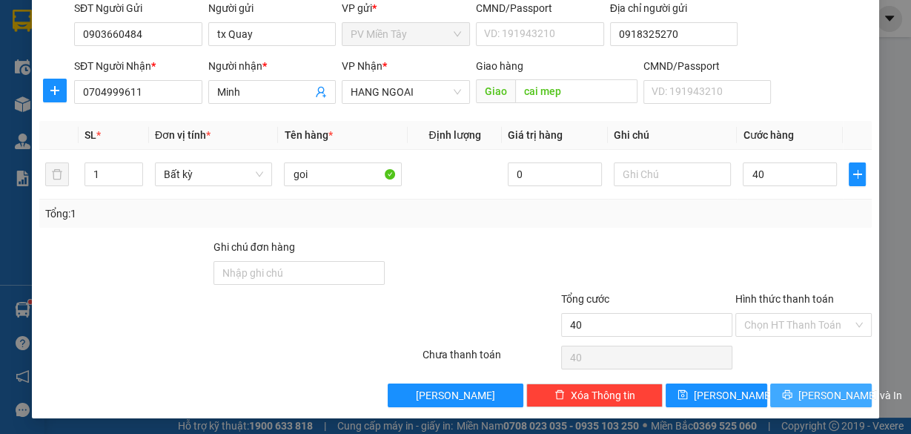
type input "40.000"
drag, startPoint x: 830, startPoint y: 389, endPoint x: 786, endPoint y: 400, distance: 45.0
click at [829, 389] on span "[PERSON_NAME] và In" at bounding box center [851, 395] width 104 height 16
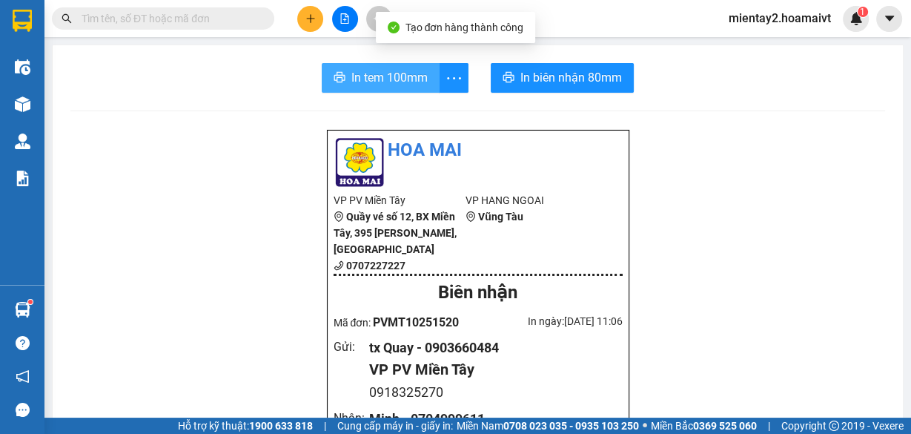
click at [400, 69] on span "In tem 100mm" at bounding box center [390, 77] width 76 height 19
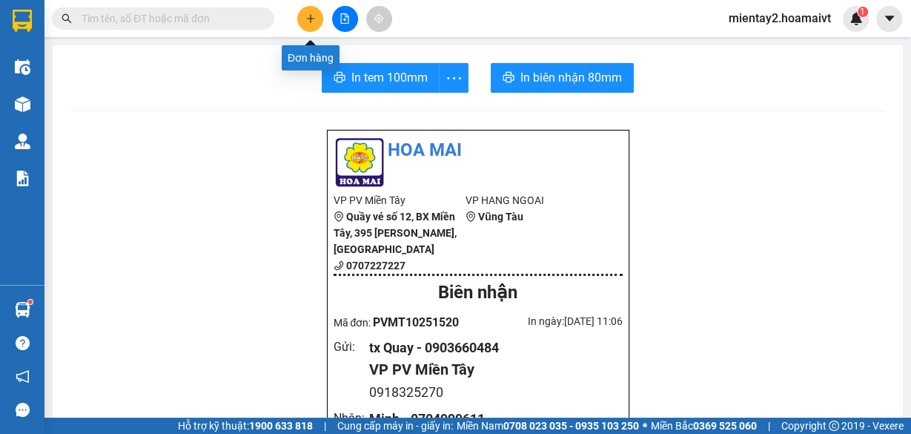
click at [313, 17] on icon "plus" at bounding box center [311, 18] width 10 height 10
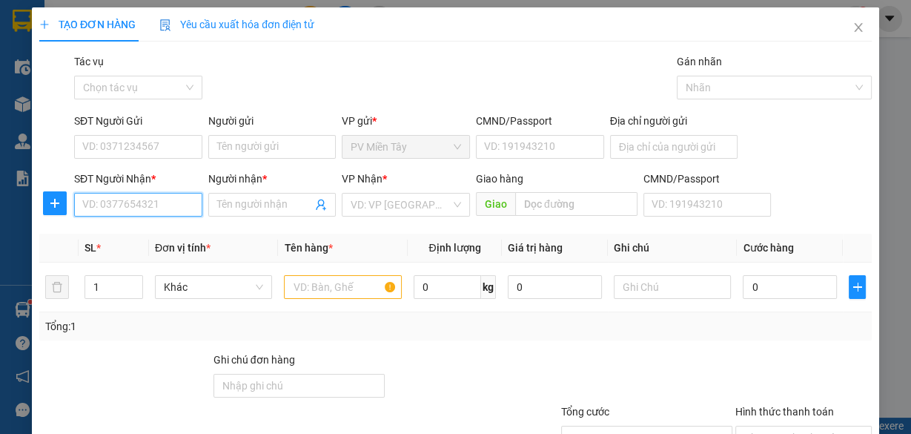
drag, startPoint x: 145, startPoint y: 200, endPoint x: 188, endPoint y: 171, distance: 52.5
click at [148, 199] on input "SĐT Người Nhận *" at bounding box center [138, 205] width 128 height 24
type input "0909352454"
click at [252, 200] on input "Người nhận *" at bounding box center [265, 205] width 96 height 16
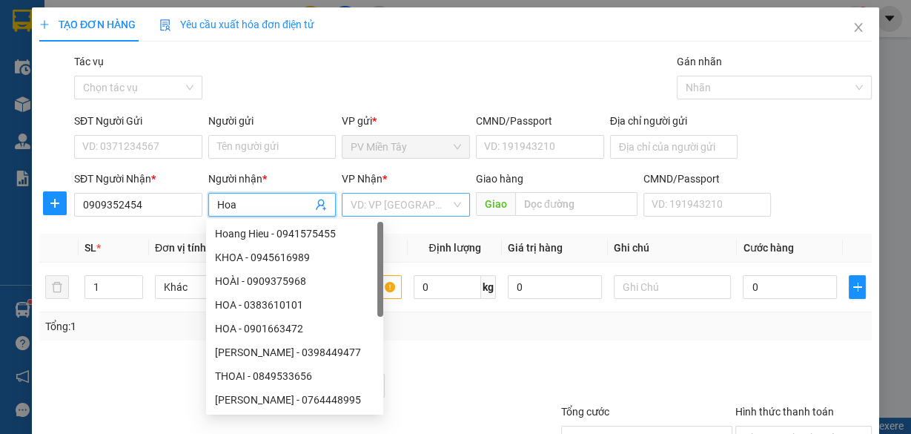
type input "Hoa"
click at [374, 201] on input "search" at bounding box center [401, 205] width 100 height 22
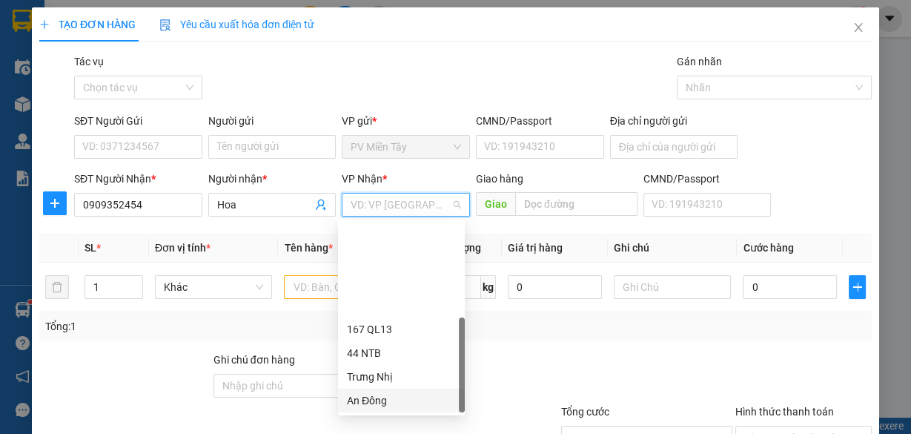
scroll to position [119, 0]
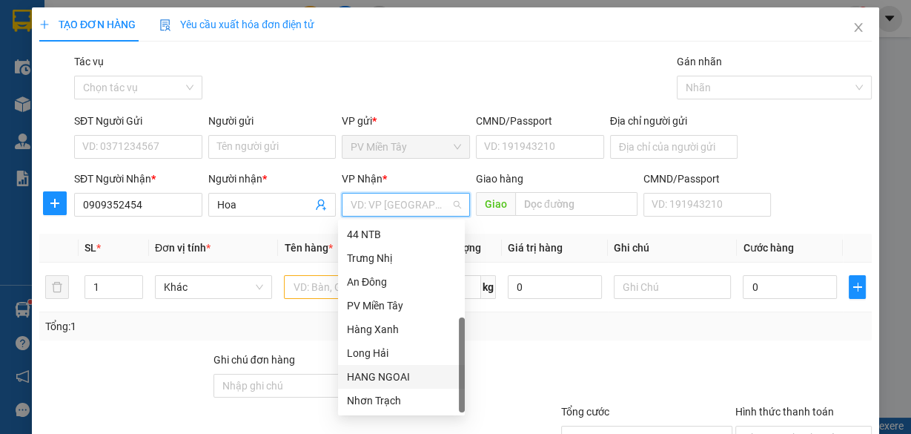
click at [401, 372] on div "HANG NGOAI" at bounding box center [401, 377] width 109 height 16
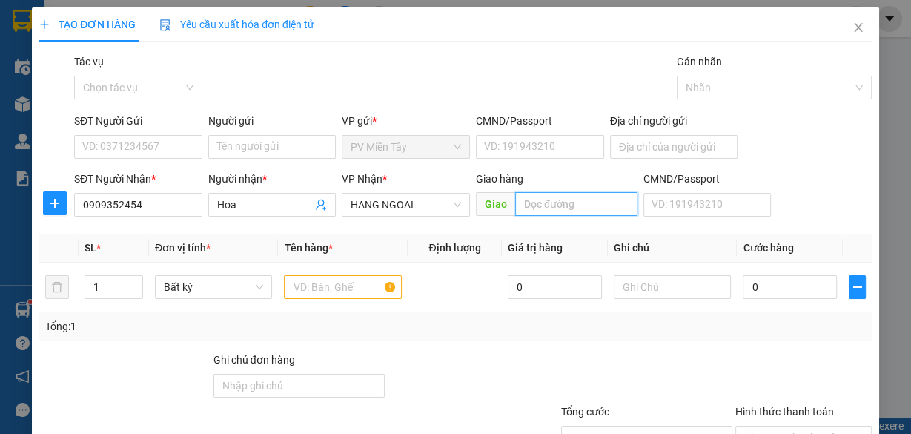
click at [578, 205] on input "text" at bounding box center [576, 204] width 122 height 24
type input "song [PERSON_NAME]"
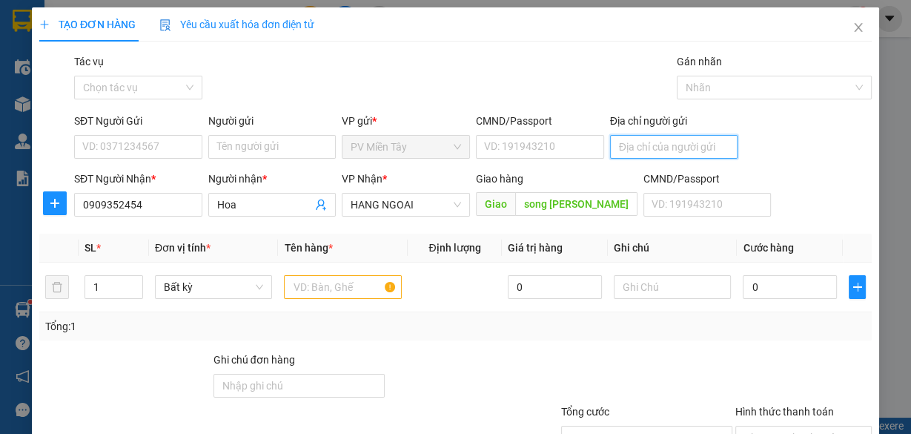
click at [653, 145] on input "Địa chỉ người gửi" at bounding box center [674, 147] width 128 height 24
type input "0336139046"
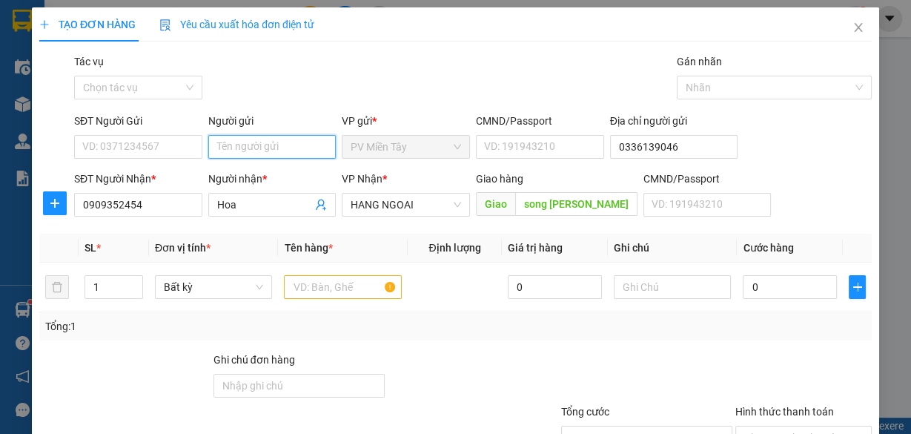
click at [297, 151] on input "Người gửi" at bounding box center [272, 147] width 128 height 24
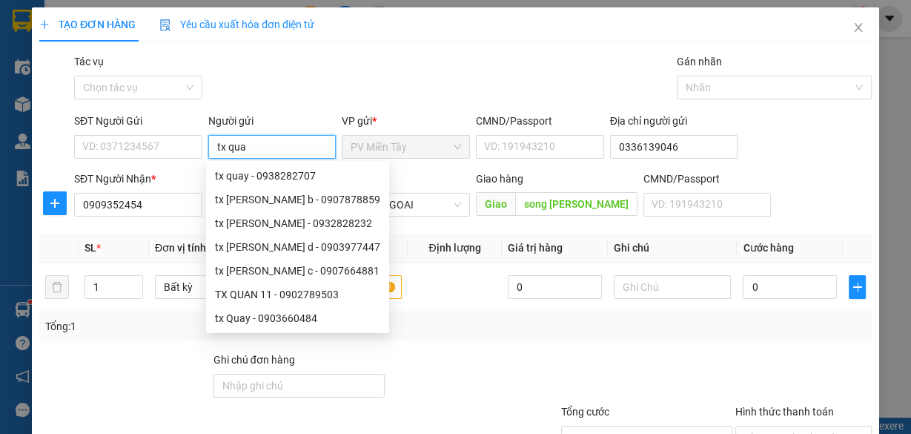
type input "tx quay"
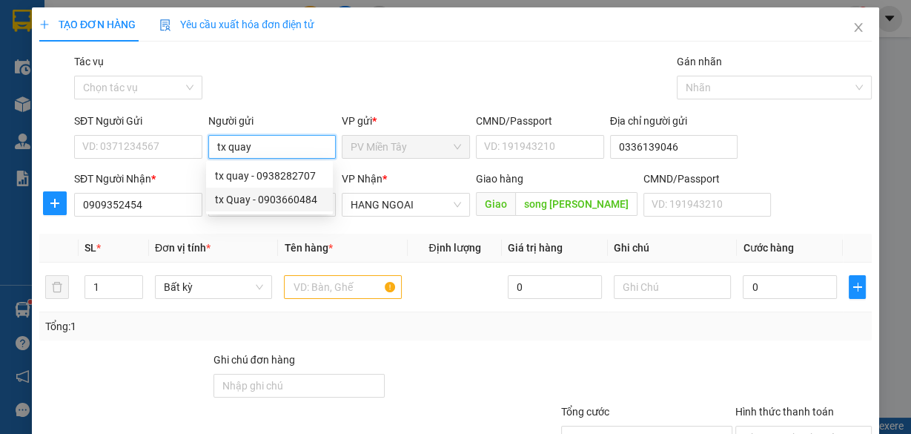
click at [260, 199] on div "tx Quay - 0903660484" at bounding box center [269, 199] width 109 height 16
type input "0903660484"
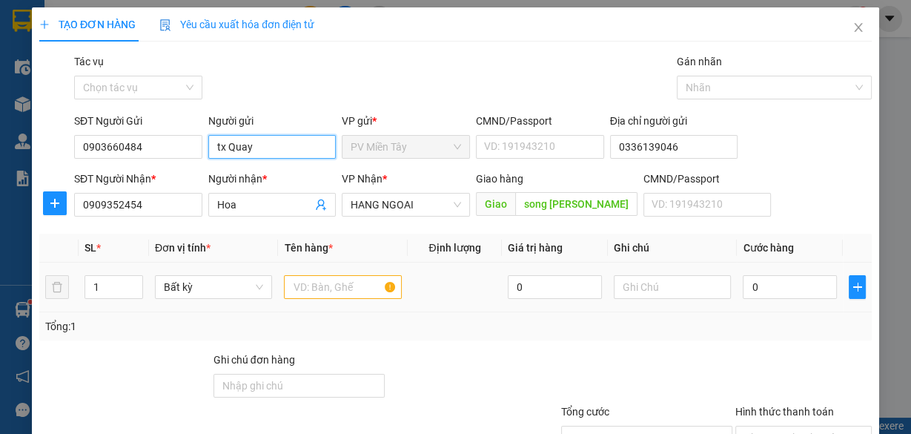
type input "tx Quay"
click at [311, 277] on input "text" at bounding box center [343, 287] width 118 height 24
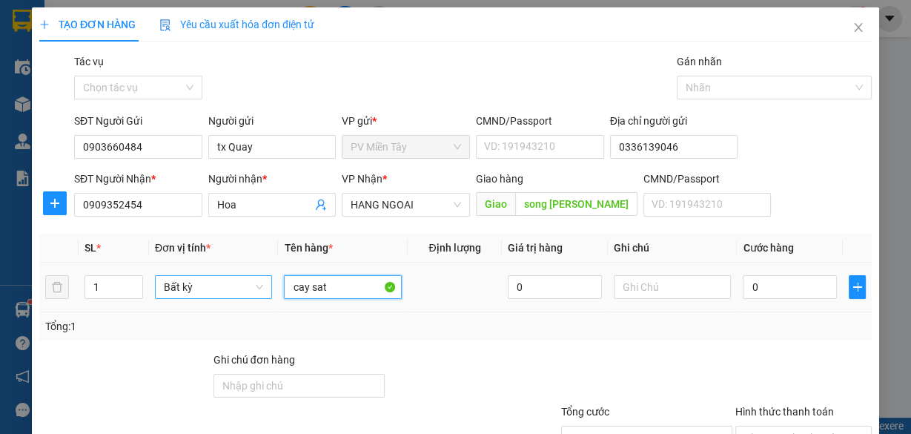
type input "cay sat"
type input "2"
click at [131, 279] on span "up" at bounding box center [135, 282] width 9 height 9
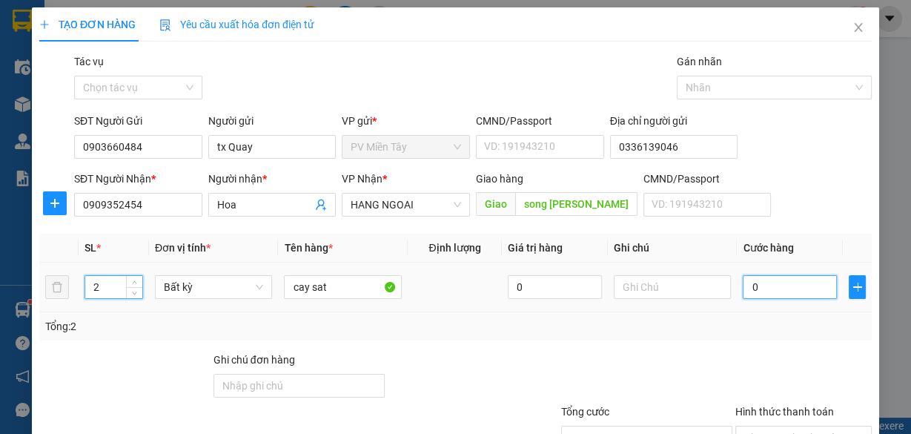
click at [750, 291] on input "0" at bounding box center [790, 287] width 94 height 24
type input "1"
type input "10"
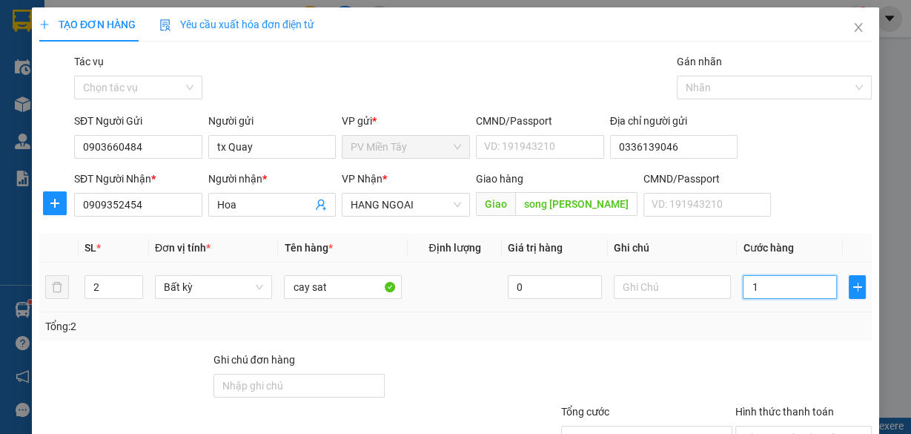
type input "10"
type input "100"
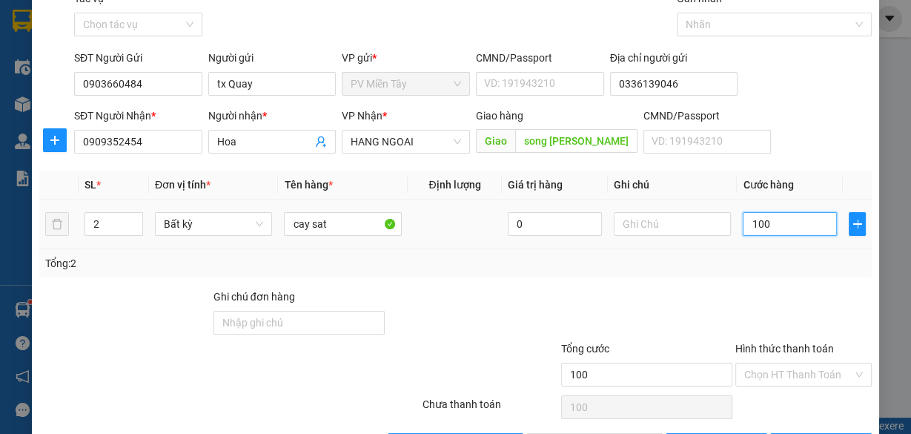
scroll to position [113, 0]
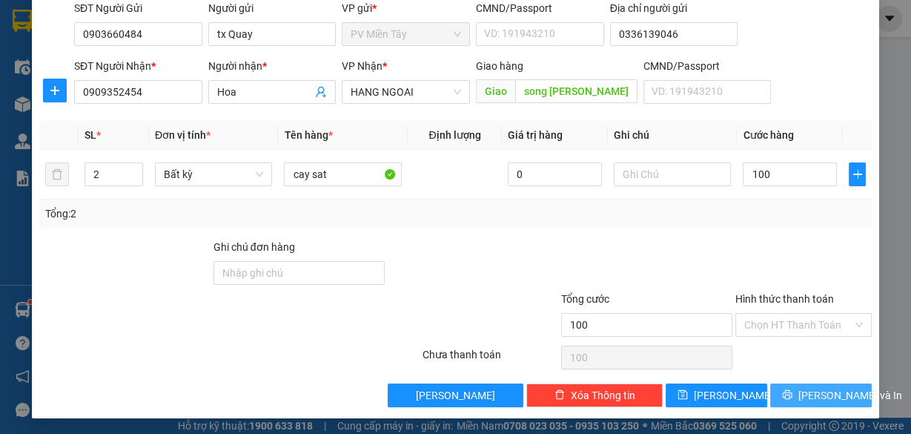
type input "100.000"
click at [807, 391] on span "[PERSON_NAME] và In" at bounding box center [851, 395] width 104 height 16
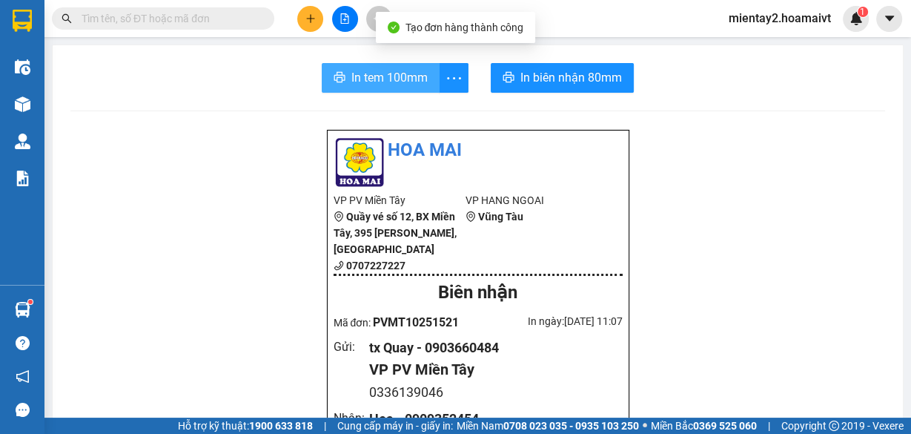
click at [404, 76] on span "In tem 100mm" at bounding box center [390, 77] width 76 height 19
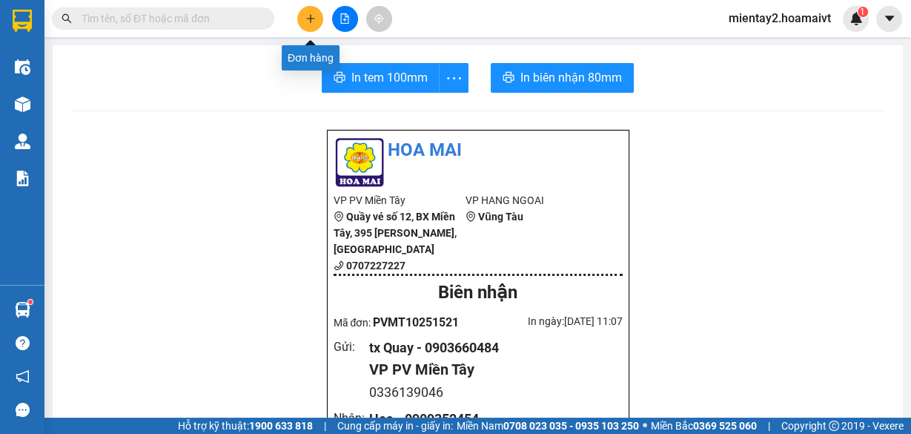
click at [309, 21] on icon "plus" at bounding box center [311, 18] width 10 height 10
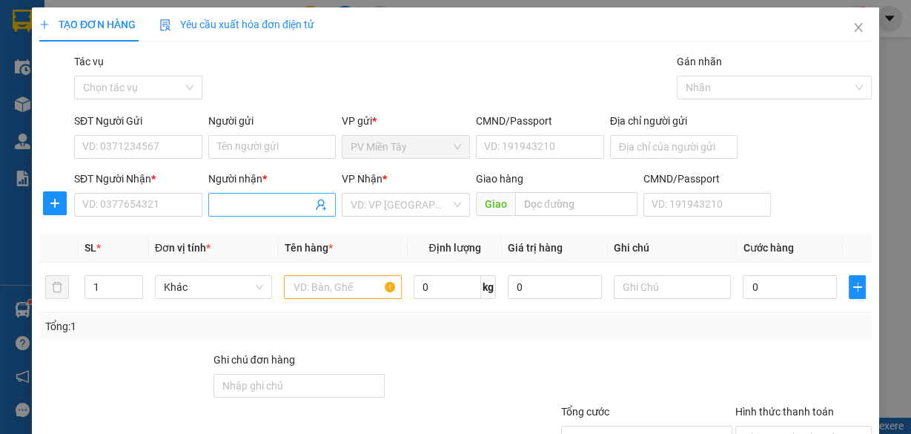
click at [233, 208] on input "Người nhận *" at bounding box center [265, 205] width 96 height 16
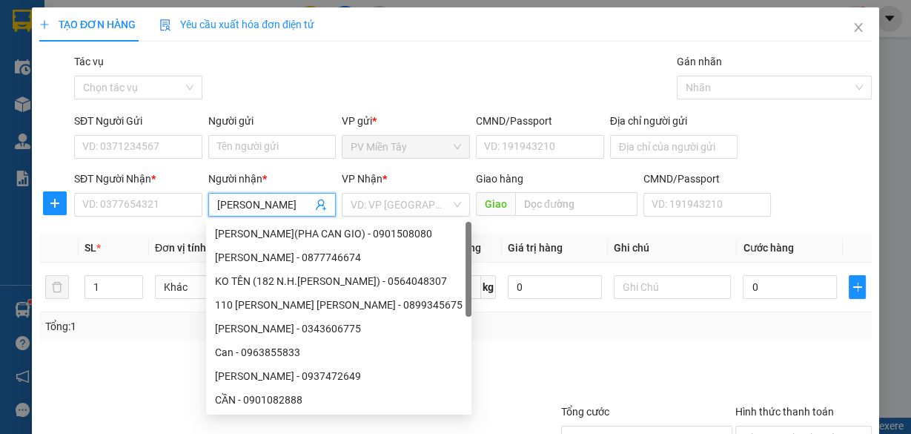
type input "cam [PERSON_NAME]"
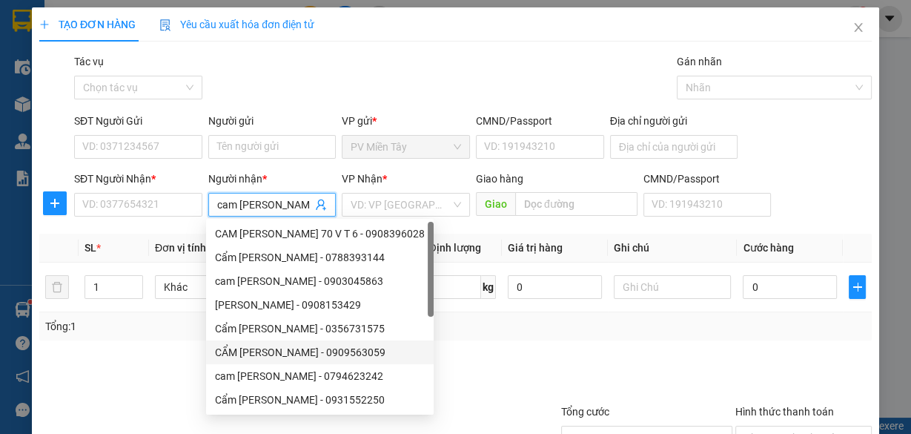
click at [296, 352] on div "CẨM [PERSON_NAME] - 0909563059" at bounding box center [320, 352] width 210 height 16
type input "0909563059"
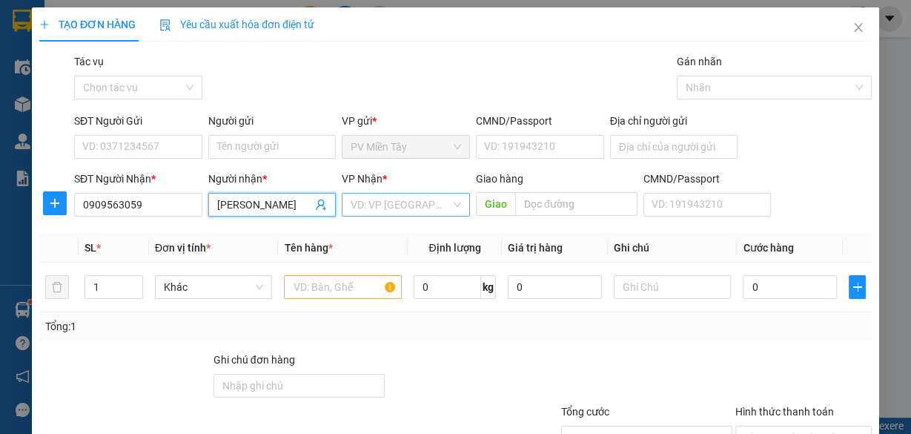
type input "[PERSON_NAME]"
click at [396, 205] on input "search" at bounding box center [401, 205] width 100 height 22
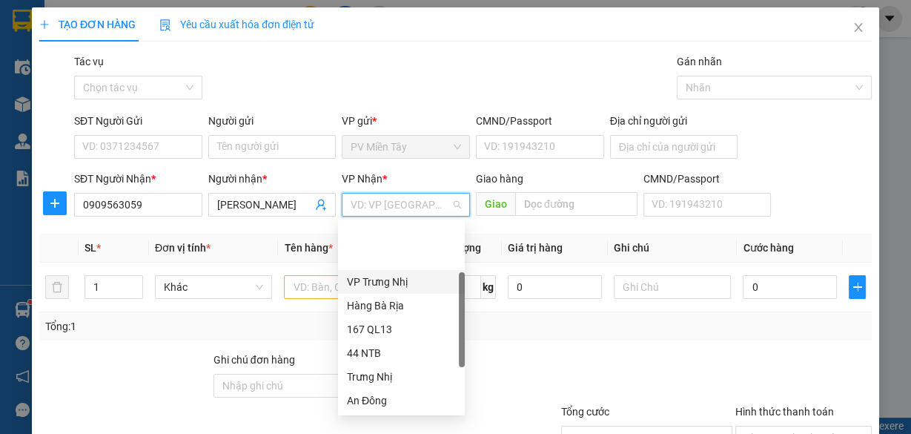
scroll to position [119, 0]
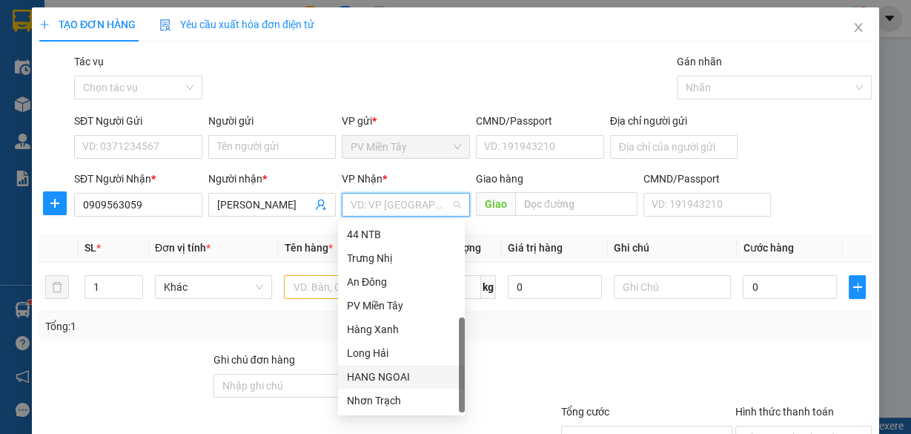
click at [426, 376] on div "HANG NGOAI" at bounding box center [401, 377] width 109 height 16
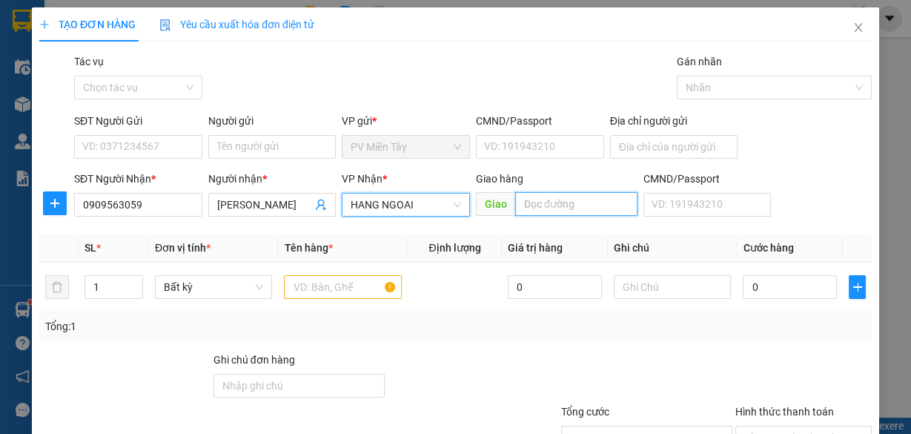
click at [558, 205] on input "text" at bounding box center [576, 204] width 122 height 24
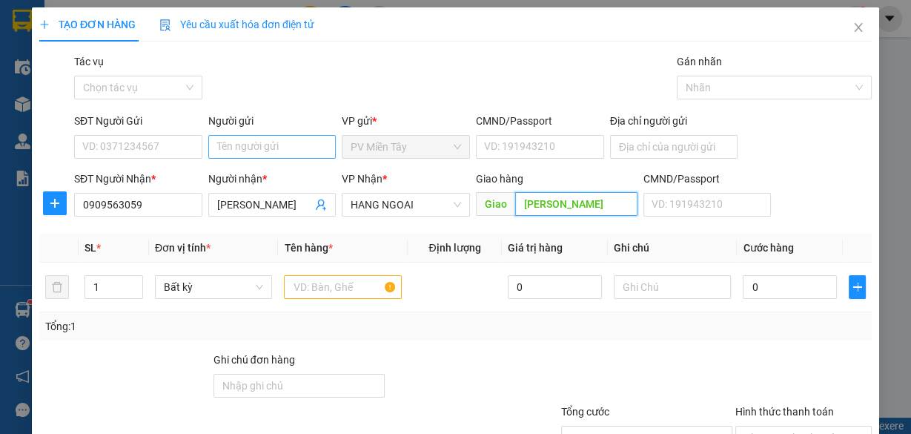
type input "[PERSON_NAME]"
click at [243, 150] on input "Người gửi" at bounding box center [272, 147] width 128 height 24
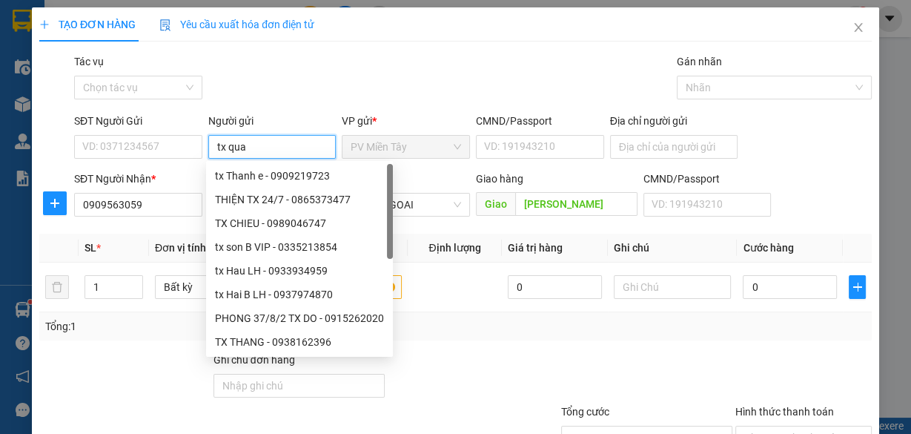
type input "tx quay"
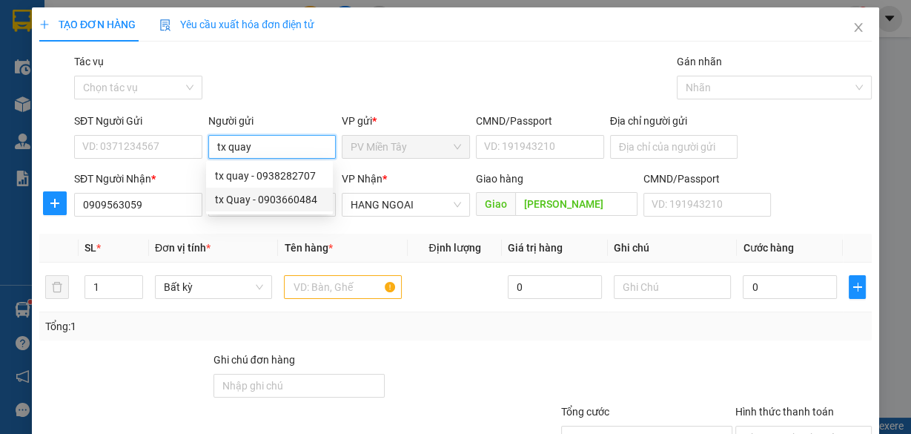
click at [268, 205] on div "tx Quay - 0903660484" at bounding box center [269, 199] width 109 height 16
type input "0903660484"
type input "tx Quay"
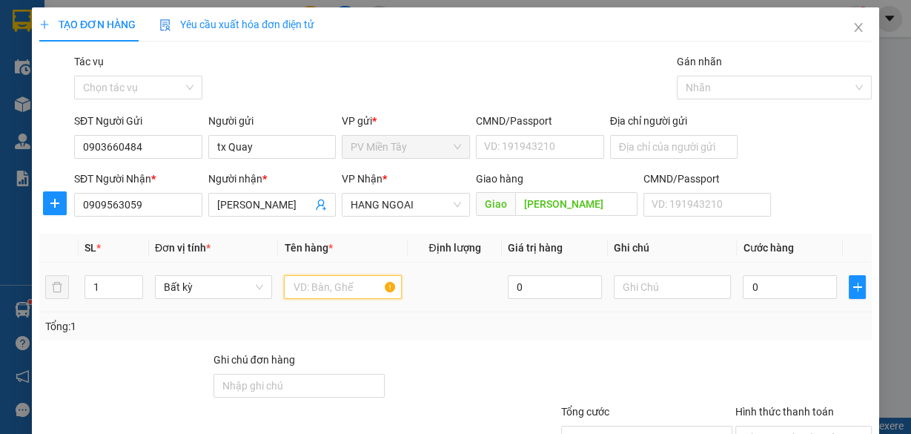
drag, startPoint x: 319, startPoint y: 283, endPoint x: 319, endPoint y: 266, distance: 17.1
click at [318, 276] on input "text" at bounding box center [343, 287] width 118 height 24
type input "bao"
click at [771, 267] on td "0" at bounding box center [790, 288] width 106 height 50
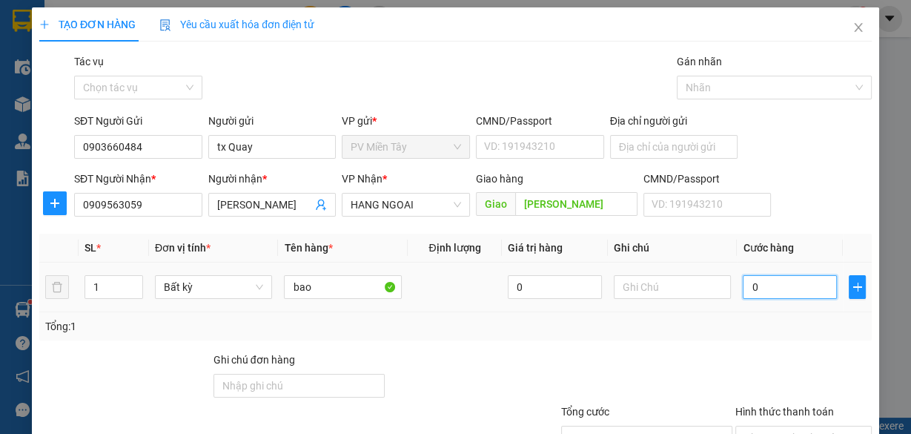
click at [774, 277] on input "0" at bounding box center [790, 287] width 94 height 24
type input "4"
type input "40"
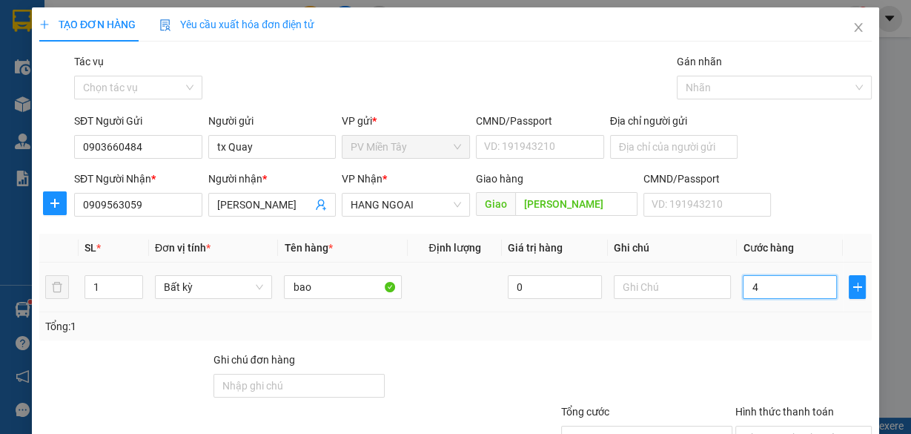
type input "40"
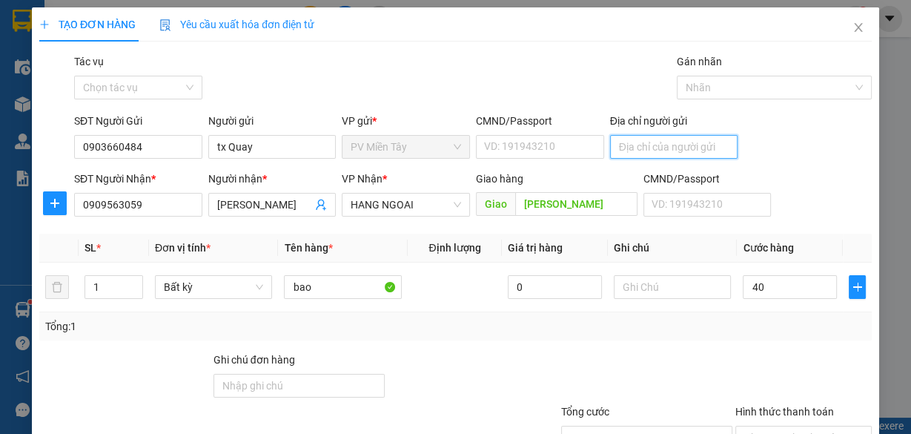
type input "40.000"
click at [676, 142] on input "Địa chỉ người gửi" at bounding box center [674, 147] width 128 height 24
type input "0938135288"
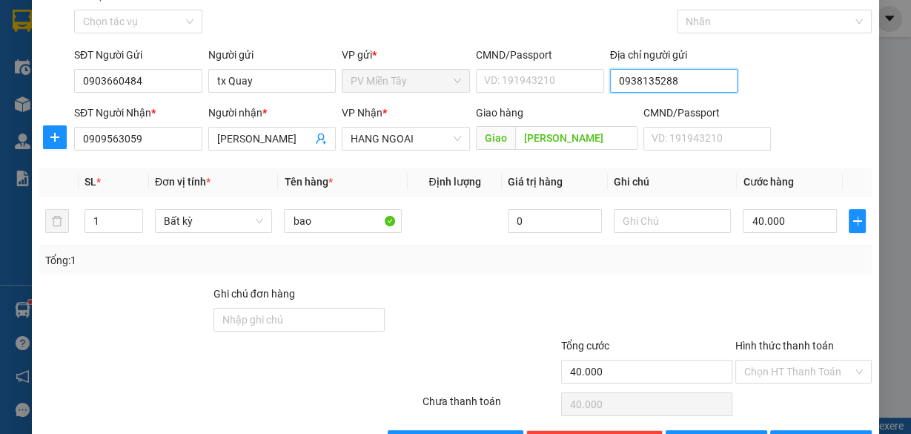
scroll to position [113, 0]
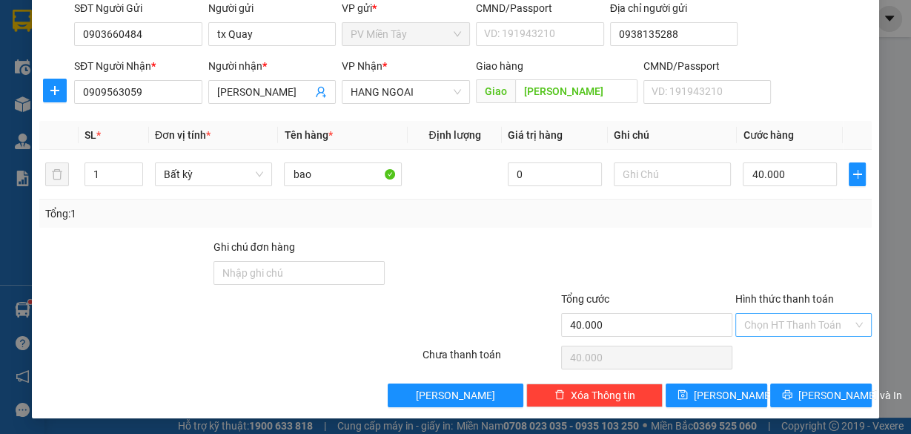
click at [783, 320] on input "Hình thức thanh toán" at bounding box center [799, 325] width 108 height 22
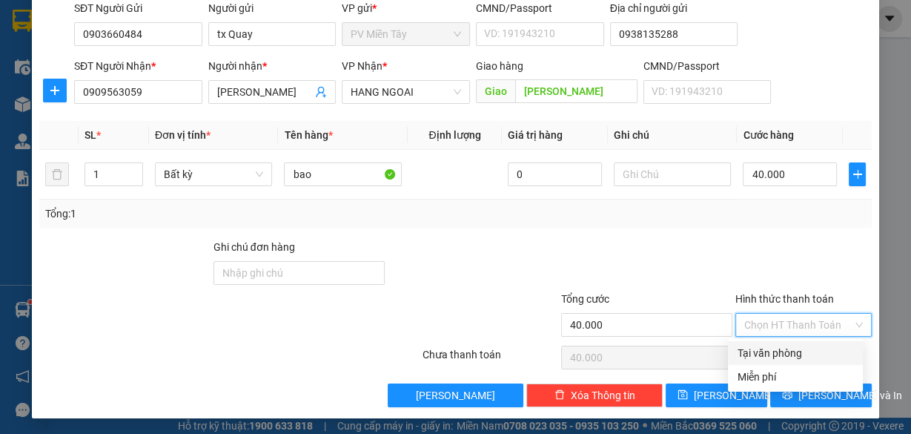
click at [771, 351] on div "Tại văn phòng" at bounding box center [795, 353] width 117 height 16
type input "0"
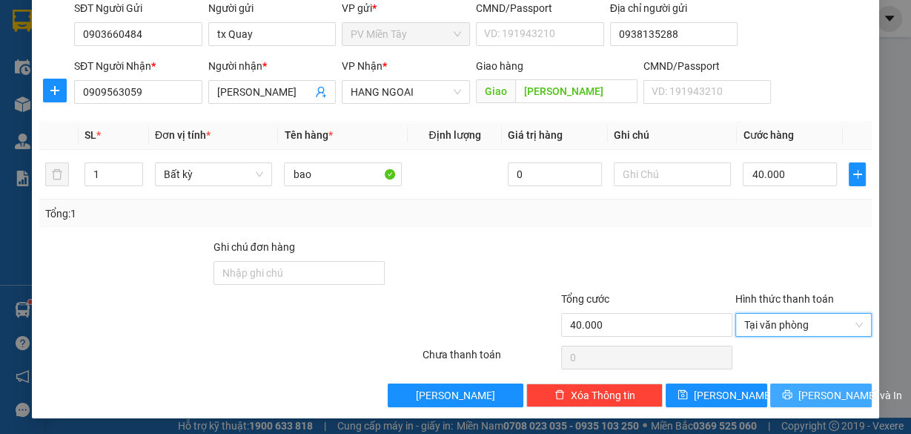
click at [814, 393] on span "[PERSON_NAME] và In" at bounding box center [851, 395] width 104 height 16
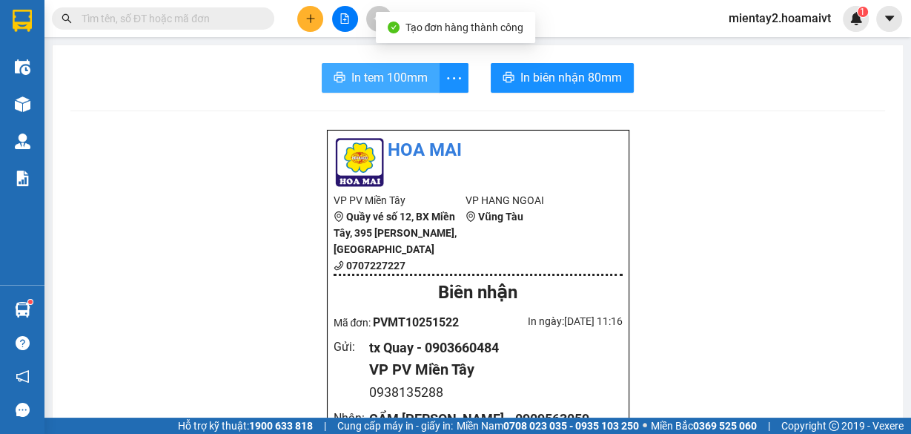
click at [418, 74] on span "In tem 100mm" at bounding box center [390, 77] width 76 height 19
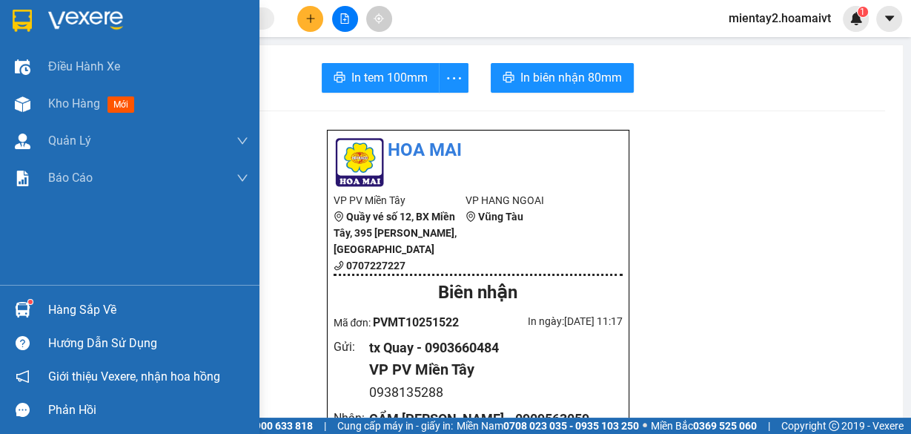
click at [62, 313] on div "Hàng sắp về" at bounding box center [148, 310] width 200 height 22
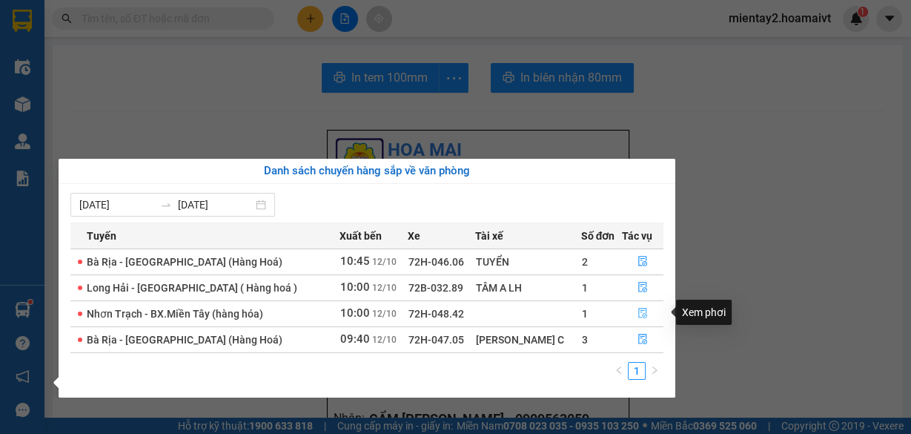
drag, startPoint x: 639, startPoint y: 313, endPoint x: 619, endPoint y: 311, distance: 20.1
click at [639, 313] on icon "file-done" at bounding box center [643, 313] width 10 height 10
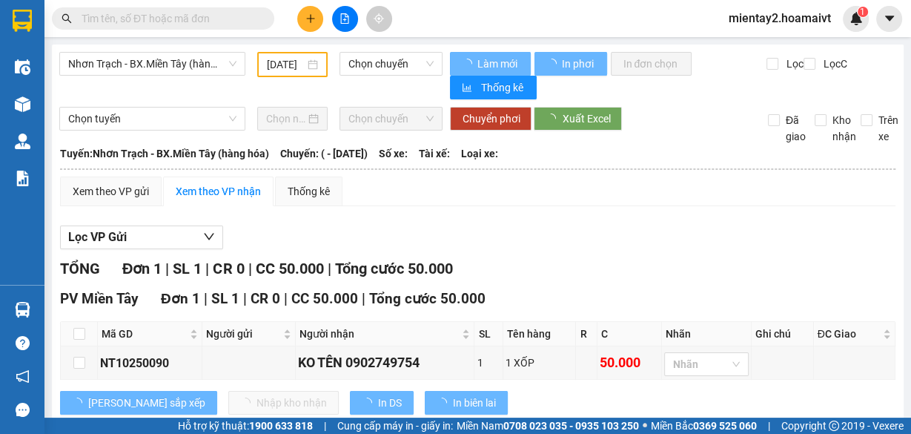
type input "[DATE]"
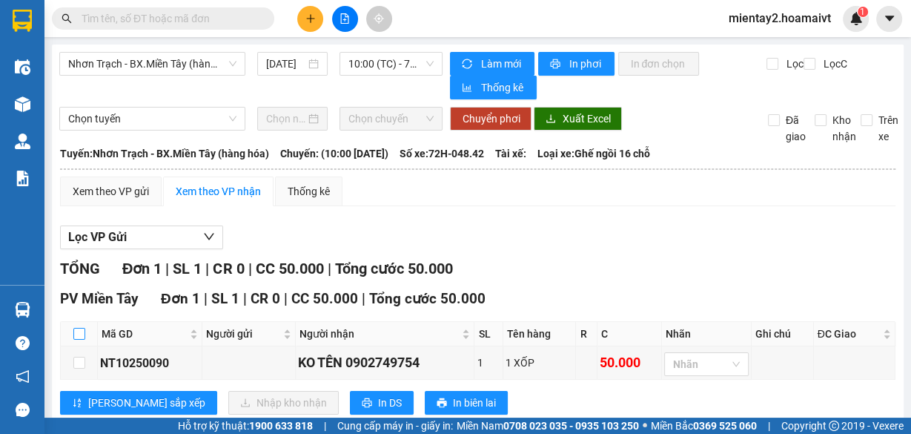
click at [75, 335] on input "checkbox" at bounding box center [79, 334] width 12 height 12
checkbox input "true"
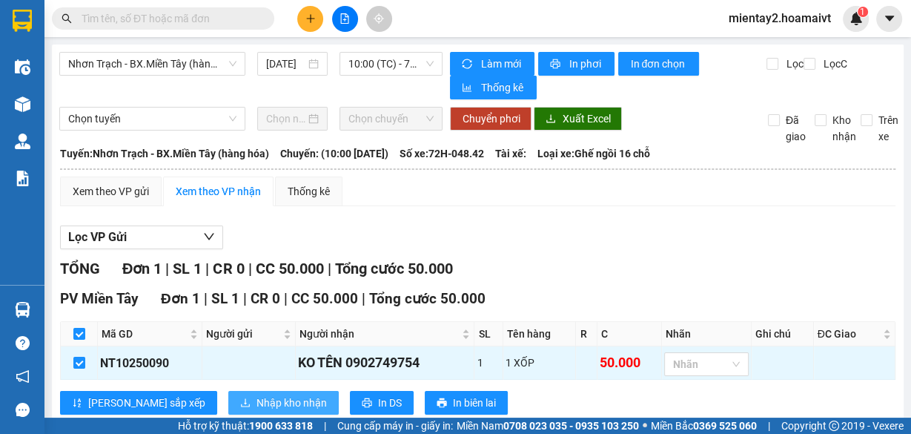
click at [257, 396] on span "Nhập kho nhận" at bounding box center [292, 403] width 70 height 16
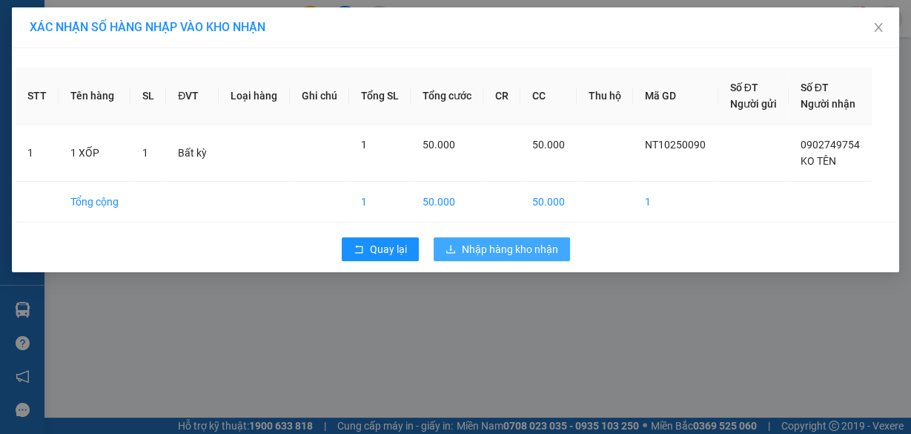
click at [525, 245] on span "Nhập hàng kho nhận" at bounding box center [510, 249] width 96 height 16
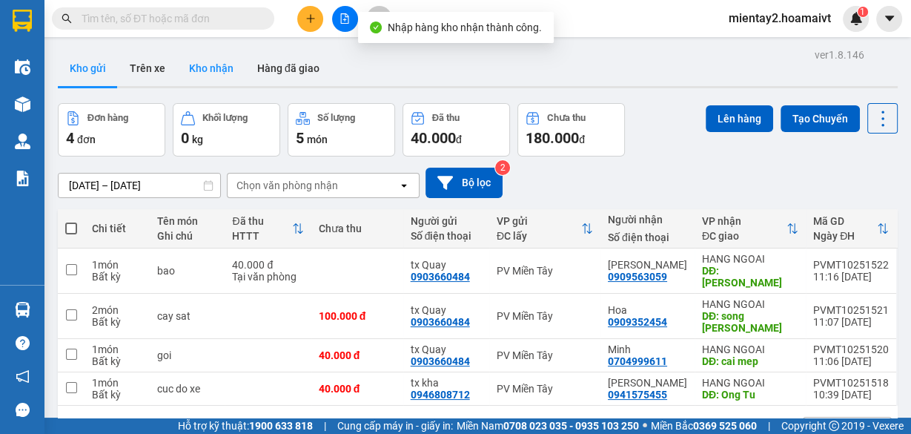
click at [222, 60] on button "Kho nhận" at bounding box center [211, 68] width 68 height 36
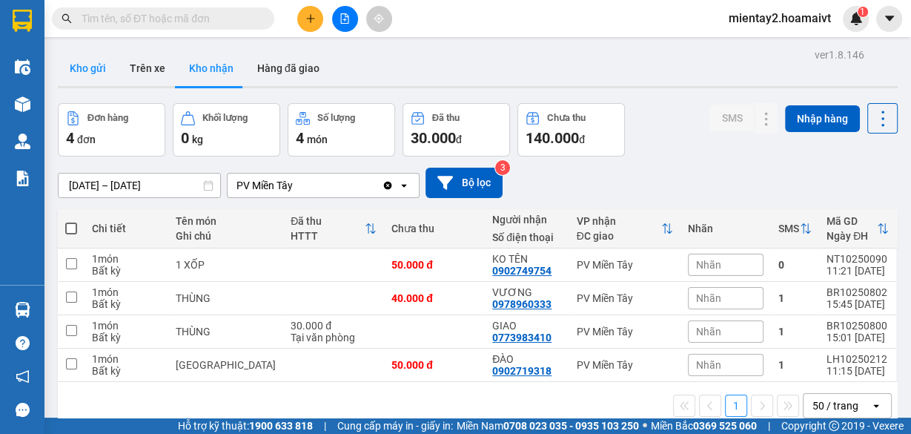
click at [89, 66] on button "Kho gửi" at bounding box center [88, 68] width 60 height 36
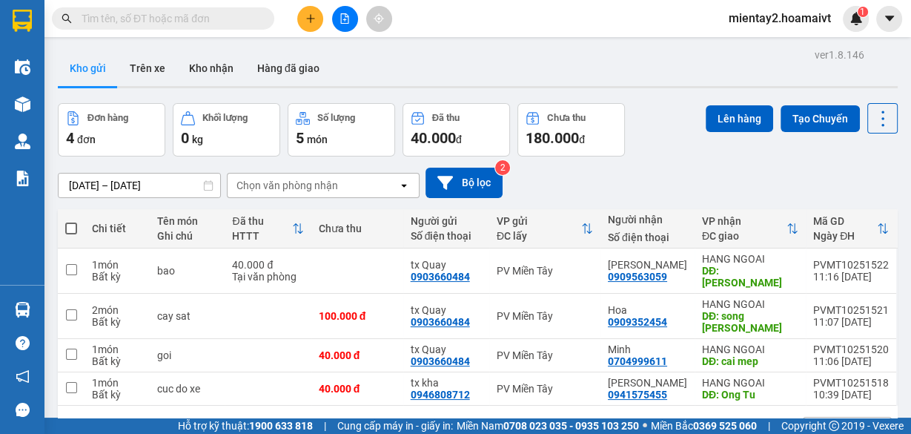
click at [365, 175] on div "Chọn văn phòng nhận" at bounding box center [313, 186] width 171 height 24
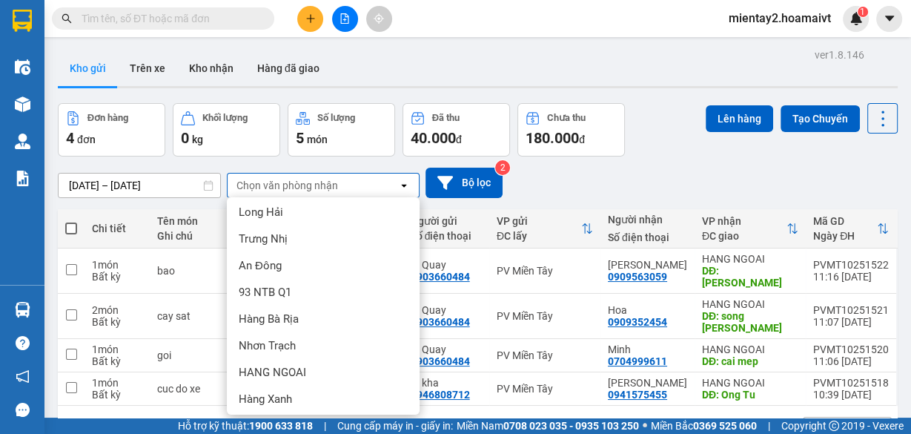
scroll to position [119, 0]
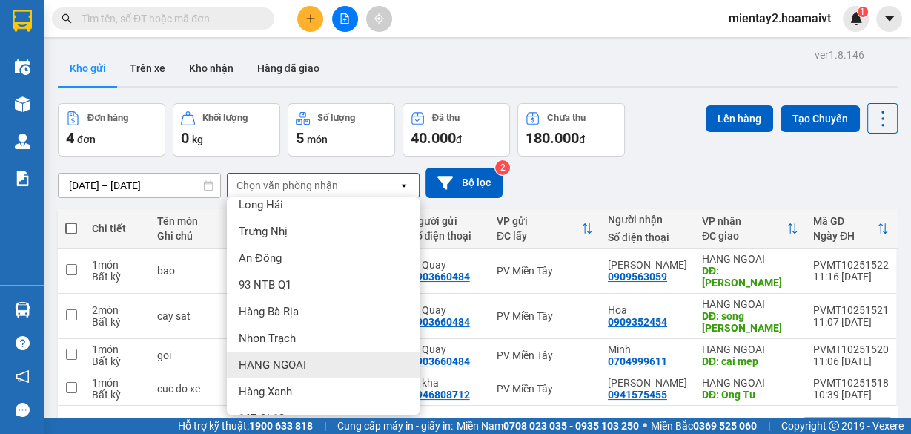
click at [323, 358] on div "HANG NGOAI" at bounding box center [323, 365] width 193 height 27
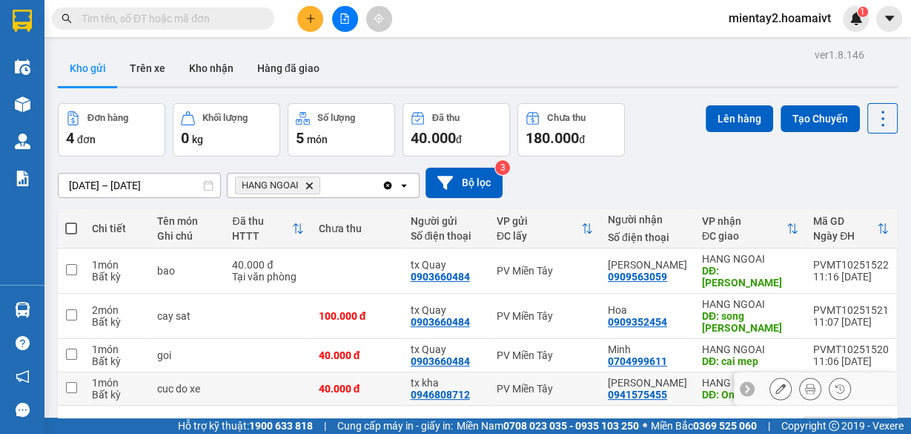
click at [73, 382] on input "checkbox" at bounding box center [71, 387] width 11 height 11
checkbox input "true"
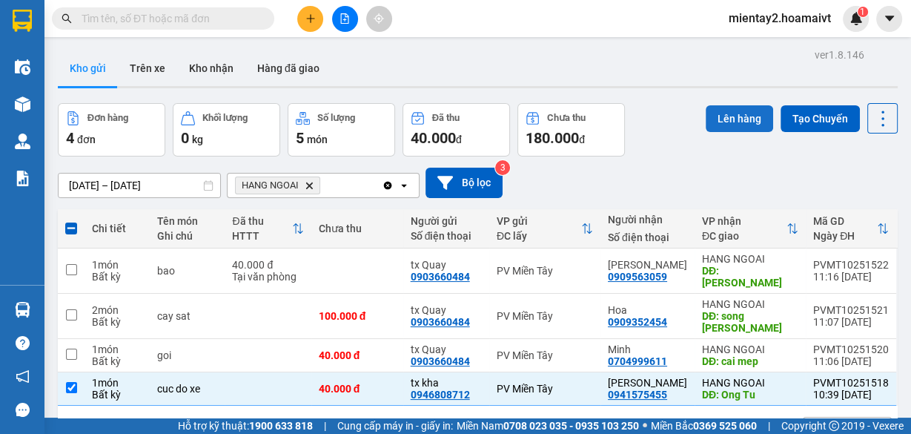
click at [749, 115] on button "Lên hàng" at bounding box center [739, 118] width 67 height 27
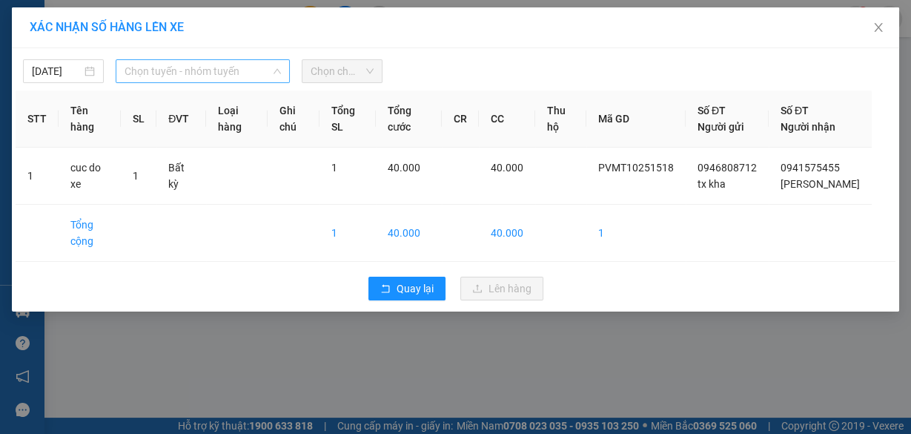
click at [180, 65] on span "Chọn tuyến - nhóm tuyến" at bounding box center [203, 71] width 156 height 22
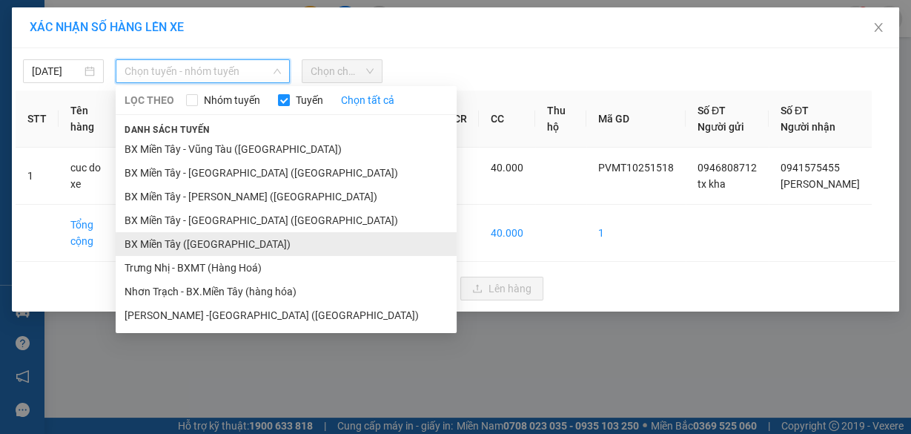
click at [213, 247] on li "BX Miền Tây ([GEOGRAPHIC_DATA])" at bounding box center [286, 244] width 341 height 24
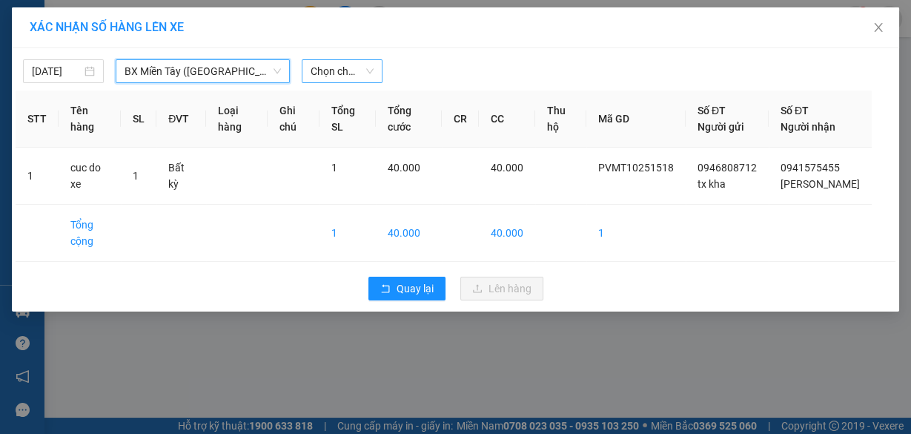
click at [333, 67] on span "Chọn chuyến" at bounding box center [342, 71] width 63 height 22
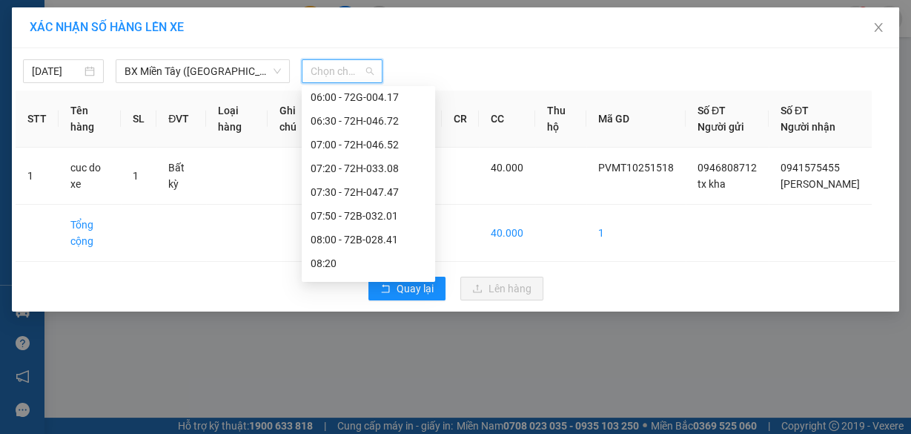
scroll to position [178, 0]
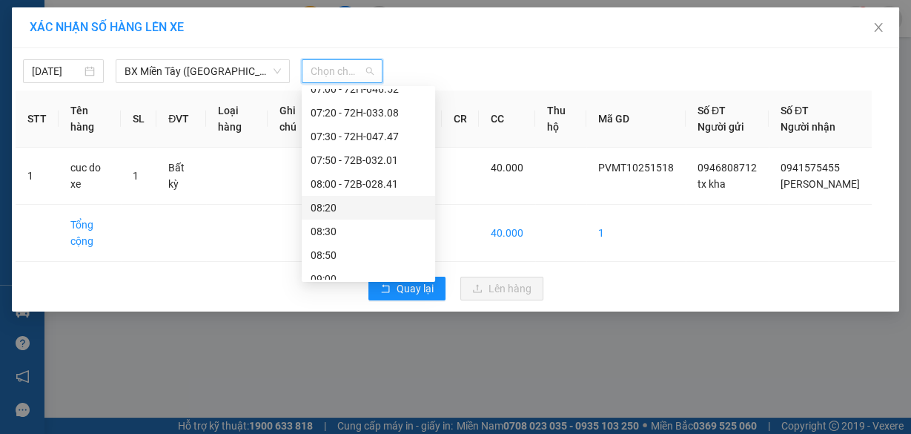
click at [358, 201] on div "08:20" at bounding box center [369, 208] width 116 height 16
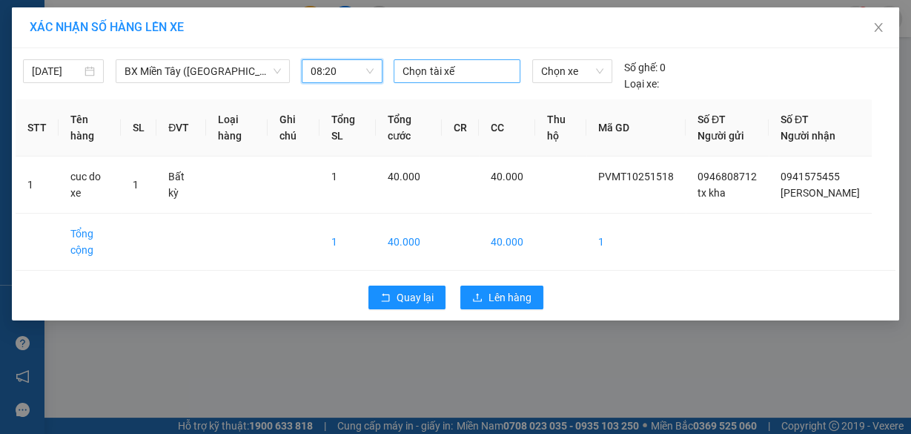
click at [441, 68] on div at bounding box center [457, 71] width 119 height 18
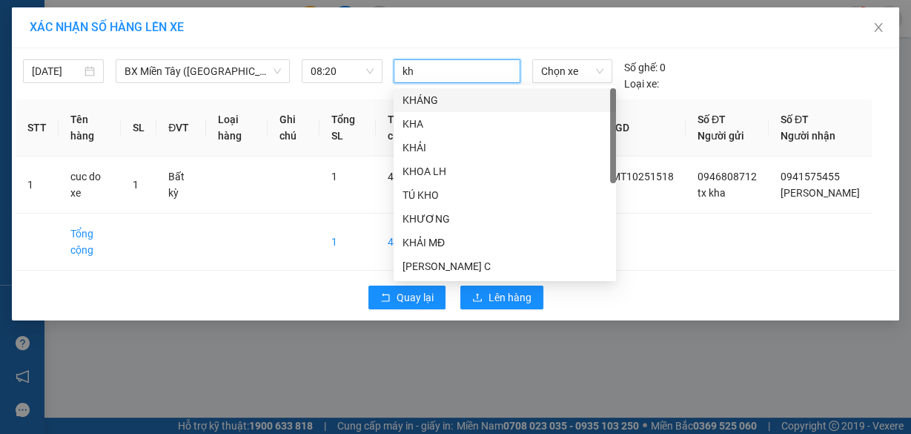
type input "kha"
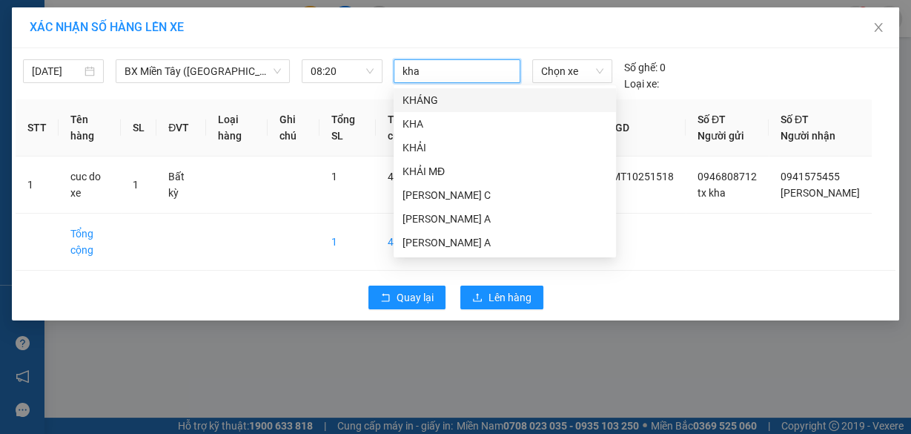
click at [441, 126] on div "KHA" at bounding box center [505, 124] width 205 height 16
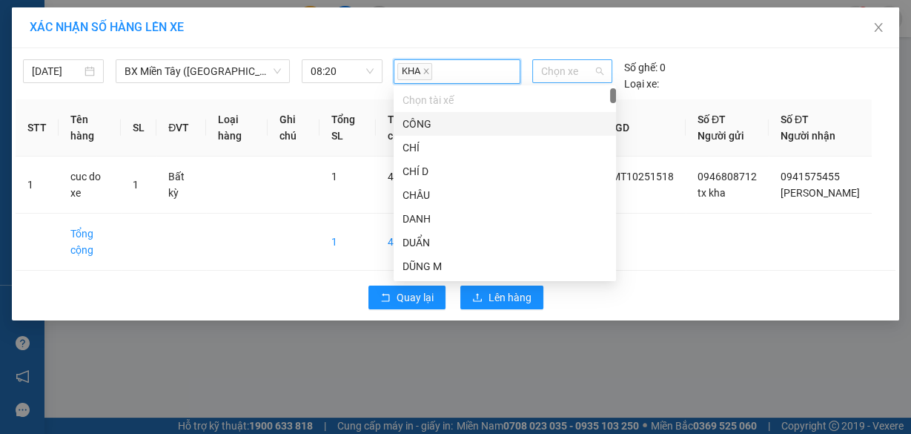
click at [564, 67] on span "Chọn xe" at bounding box center [572, 71] width 62 height 22
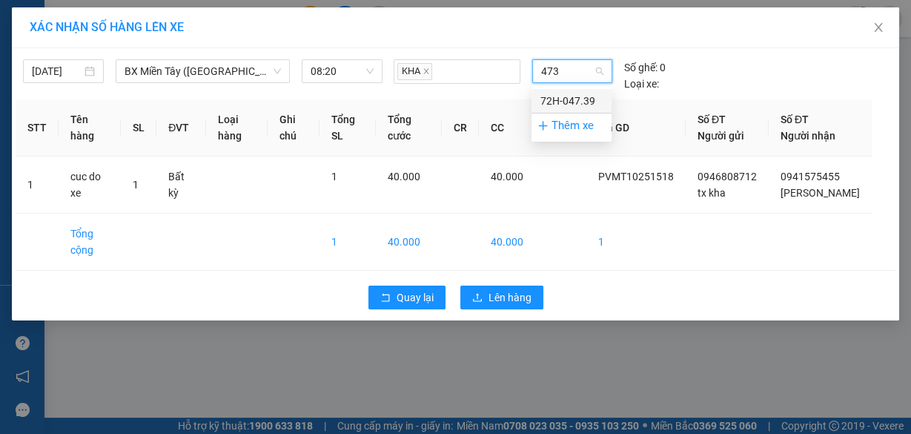
type input "4739"
click at [575, 95] on div "72H-047.39" at bounding box center [572, 101] width 62 height 16
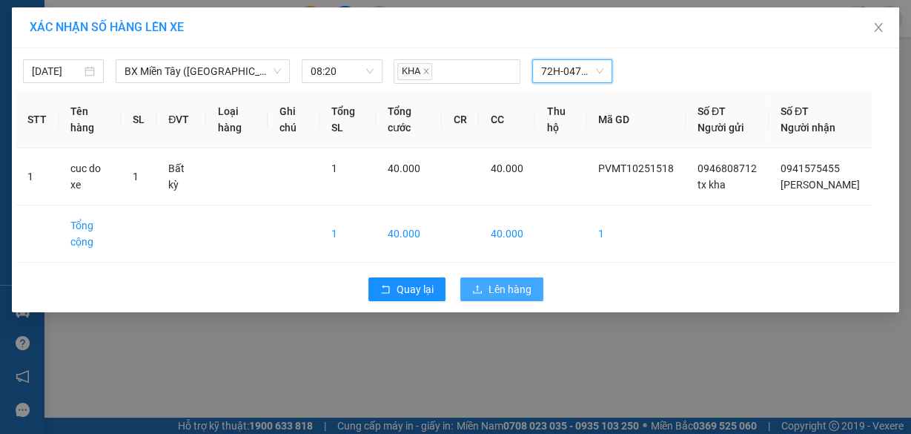
click at [510, 297] on span "Lên hàng" at bounding box center [510, 289] width 43 height 16
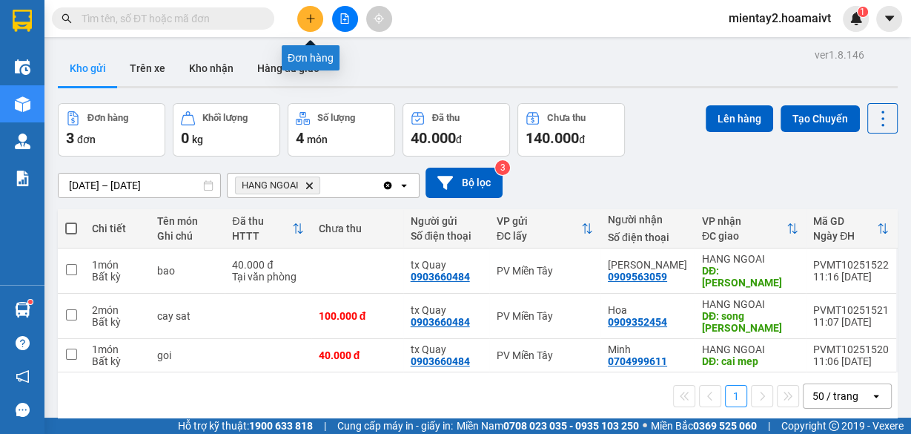
click at [304, 19] on button at bounding box center [310, 19] width 26 height 26
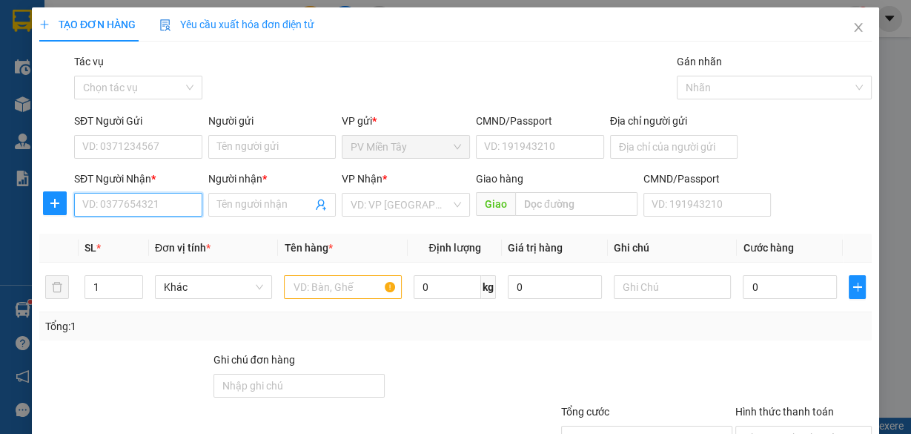
click at [144, 208] on input "SĐT Người Nhận *" at bounding box center [138, 205] width 128 height 24
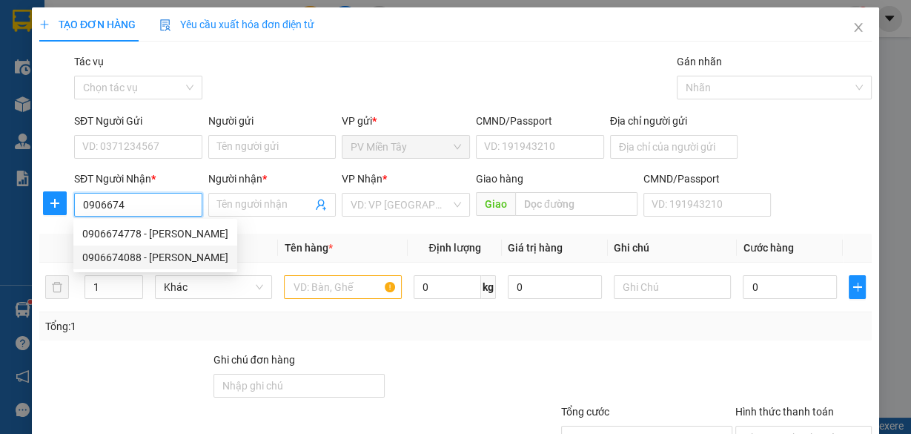
click at [119, 254] on div "0906674088 - [PERSON_NAME]" at bounding box center [155, 257] width 146 height 16
type input "0906674088"
type input "TUNG"
type input "[PERSON_NAME]"
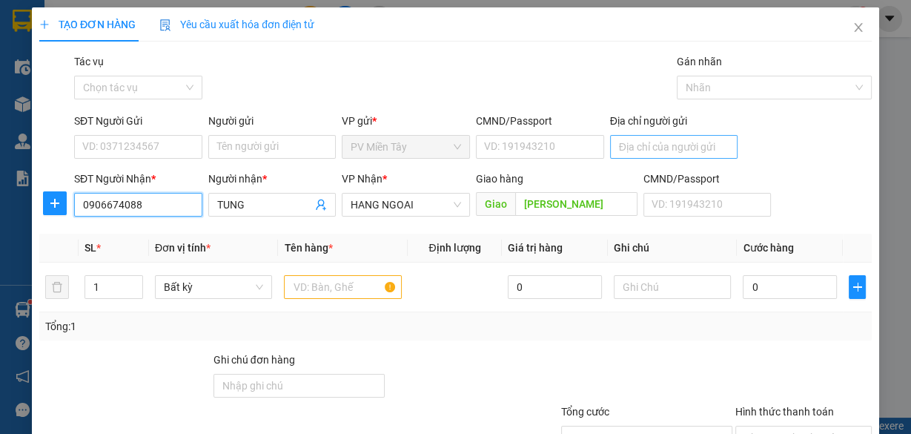
type input "0906674088"
click at [668, 140] on input "Địa chỉ người gửi" at bounding box center [674, 147] width 128 height 24
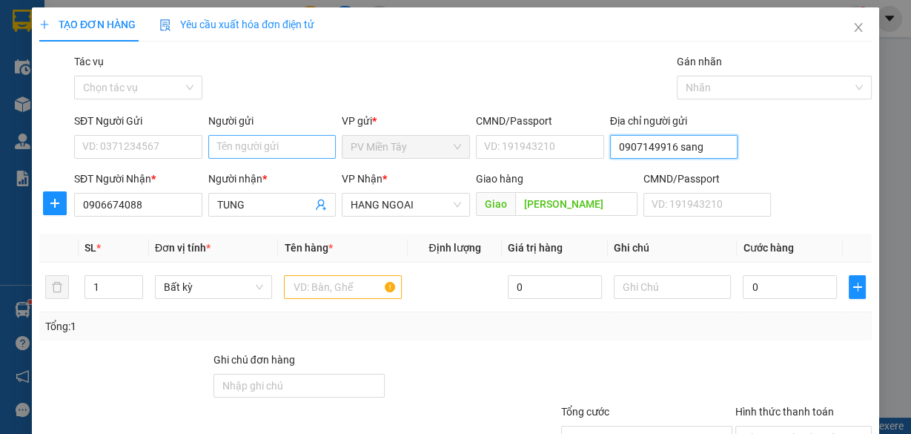
type input "0907149916 sang"
click at [254, 148] on input "Người gửi" at bounding box center [272, 147] width 128 height 24
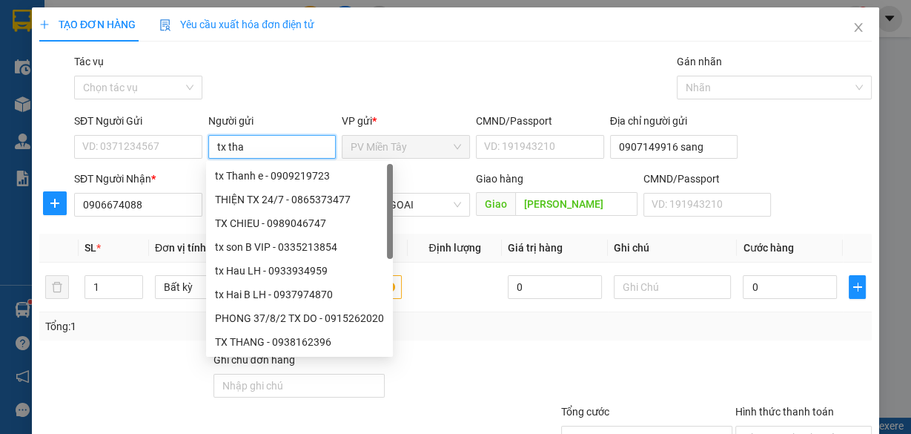
type input "tx [PERSON_NAME]"
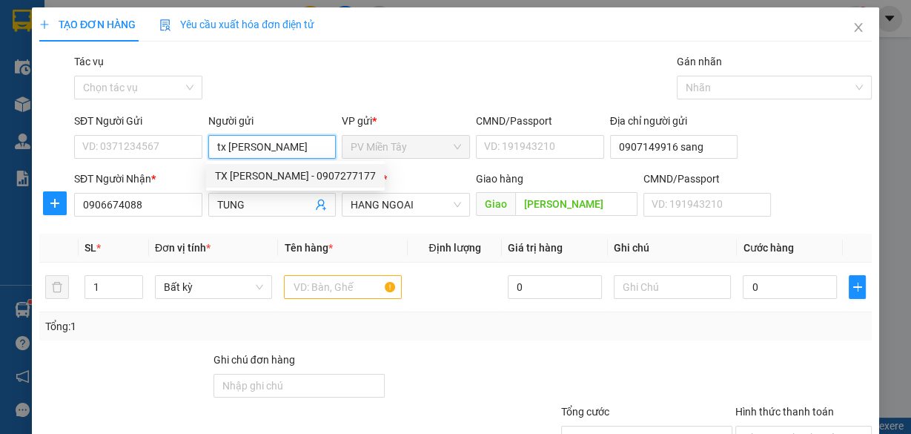
click at [285, 181] on div "TX [PERSON_NAME] - 0907277177" at bounding box center [295, 176] width 161 height 16
type input "0907277177"
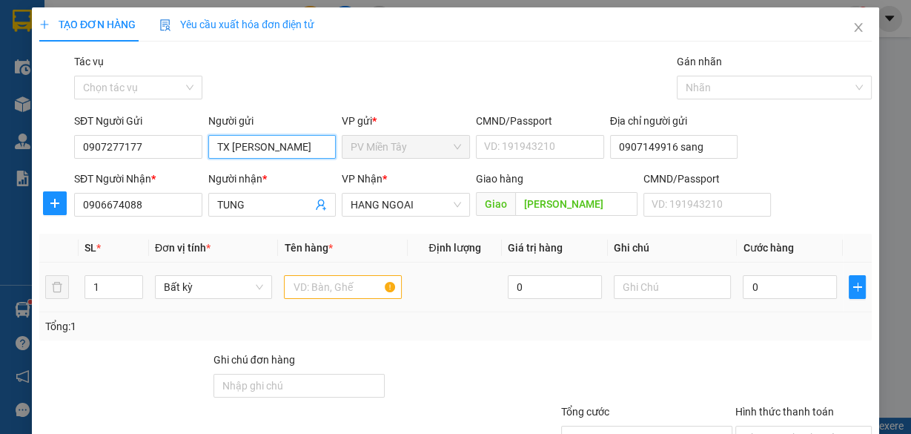
type input "TX [PERSON_NAME]"
click at [319, 282] on input "text" at bounding box center [343, 287] width 118 height 24
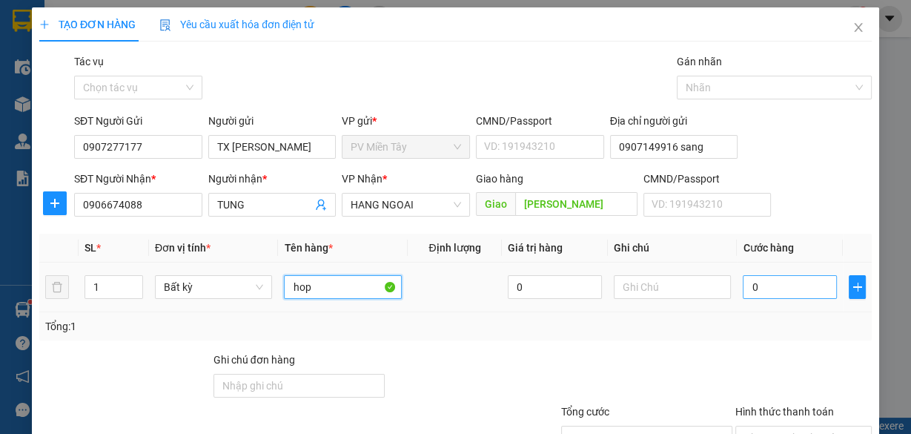
type input "hop"
click at [782, 289] on input "0" at bounding box center [790, 287] width 94 height 24
type input "4"
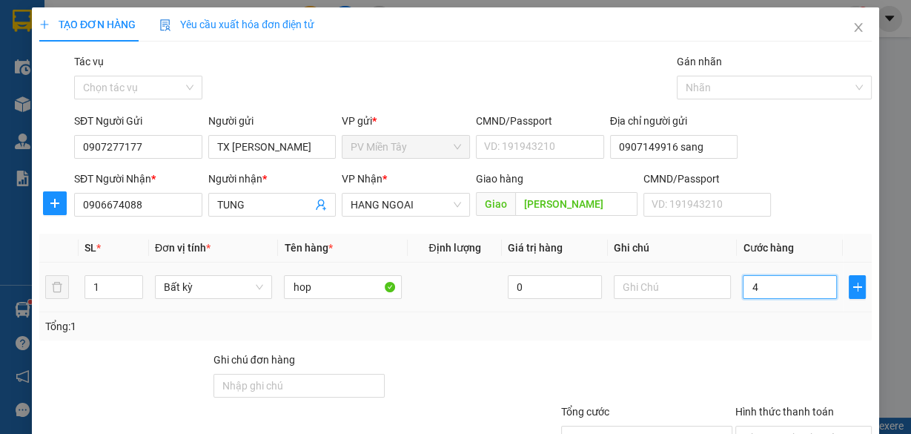
type input "40"
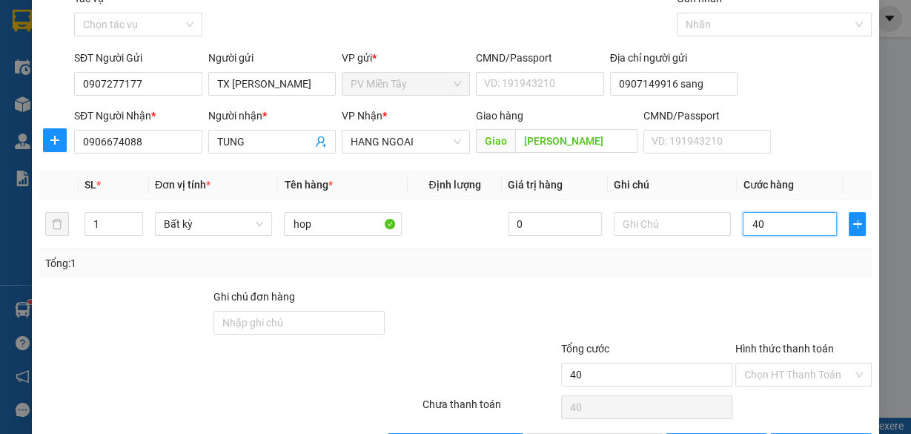
scroll to position [113, 0]
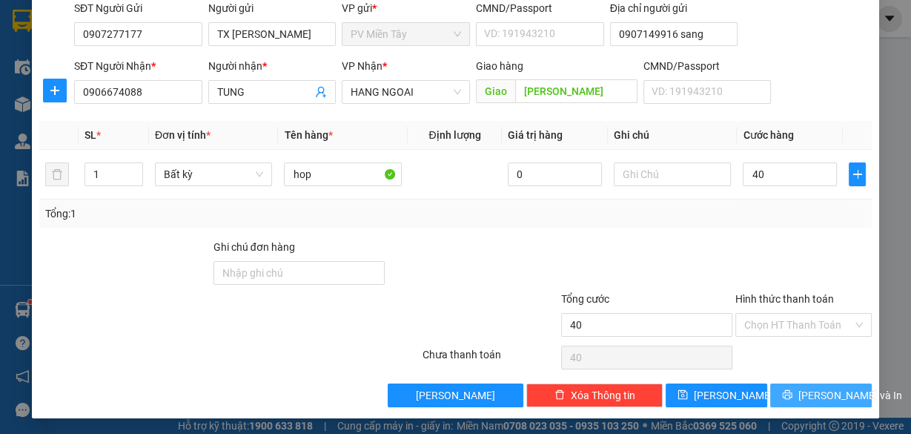
type input "40.000"
click at [828, 393] on span "[PERSON_NAME] và In" at bounding box center [851, 395] width 104 height 16
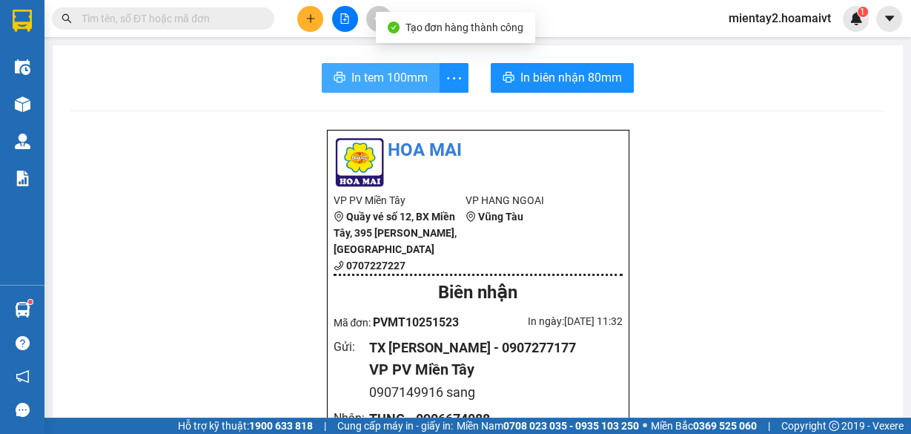
click at [399, 79] on span "In tem 100mm" at bounding box center [390, 77] width 76 height 19
click at [415, 74] on span "In tem 100mm" at bounding box center [390, 77] width 76 height 19
click at [378, 76] on span "In tem 100mm" at bounding box center [390, 77] width 76 height 19
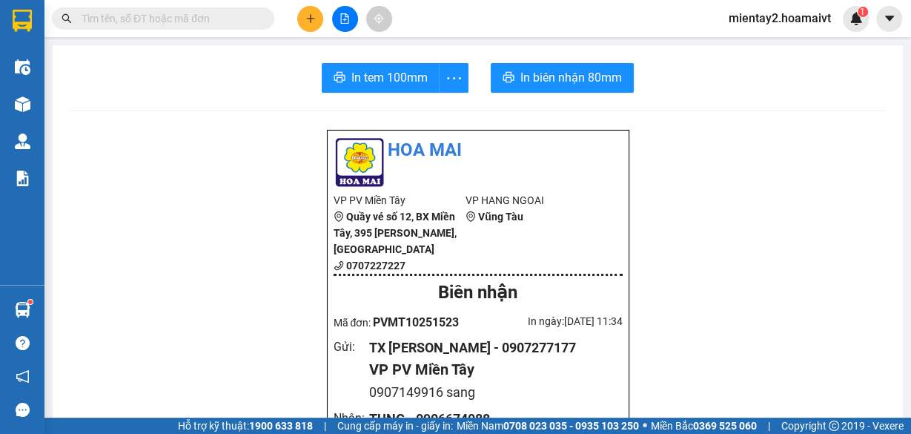
click at [304, 13] on button at bounding box center [310, 19] width 26 height 26
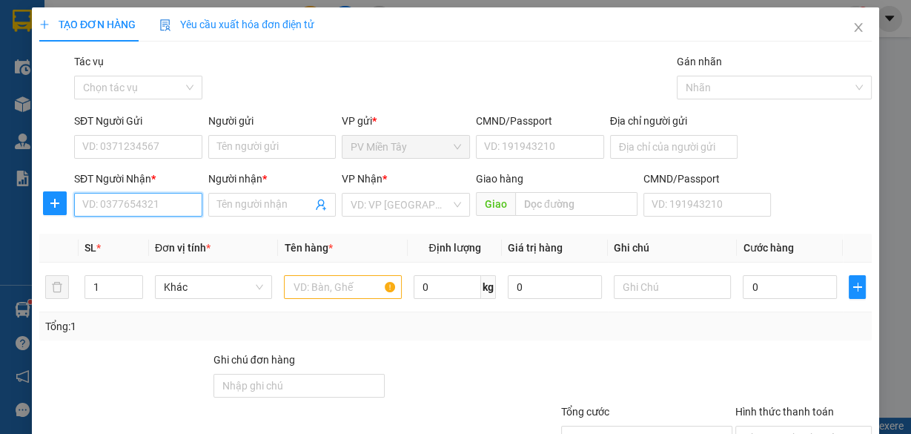
click at [168, 206] on input "SĐT Người Nhận *" at bounding box center [138, 205] width 128 height 24
